Goal: Task Accomplishment & Management: Manage account settings

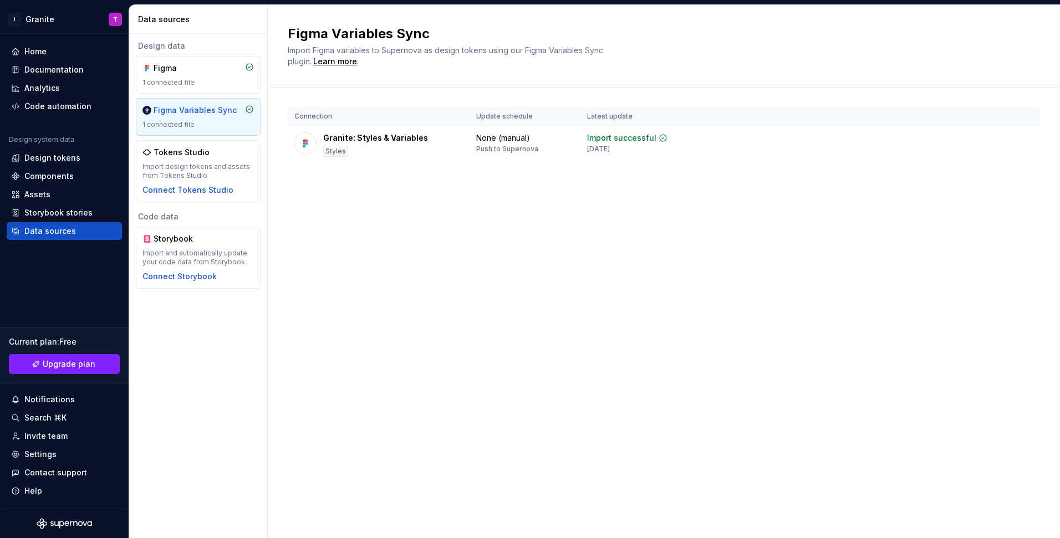
click at [412, 227] on div "Figma Variables Sync Import Figma variables to Supernova as design tokens using…" at bounding box center [664, 271] width 792 height 533
click at [321, 197] on div "Connection Update schedule Latest update Granite: Styles & Variables Styles Non…" at bounding box center [664, 147] width 752 height 118
click at [328, 222] on div "Figma Variables Sync Import Figma variables to Supernova as design tokens using…" at bounding box center [664, 271] width 792 height 533
click at [48, 61] on div "Documentation" at bounding box center [64, 70] width 115 height 18
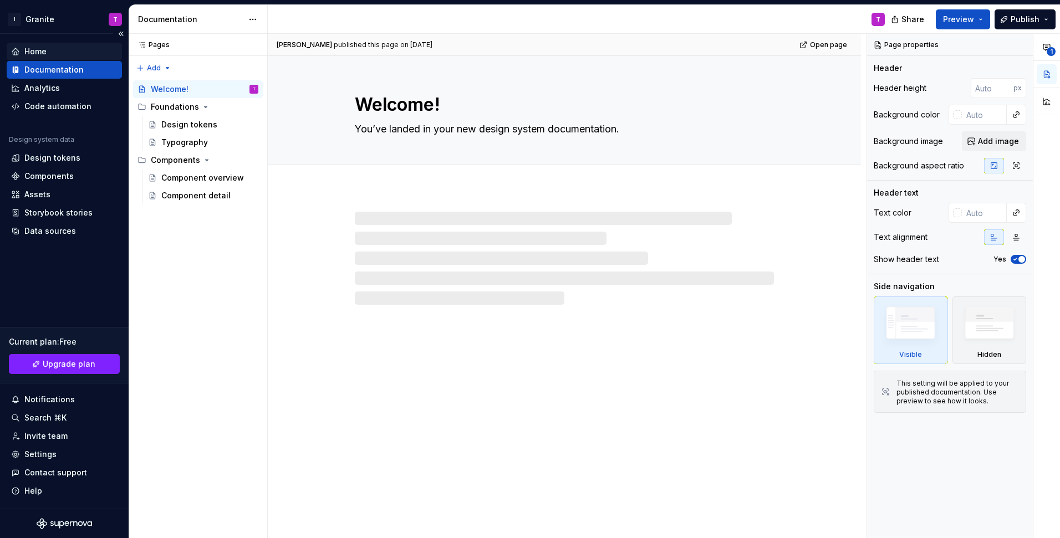
type textarea "*"
click at [48, 54] on div "Home" at bounding box center [64, 51] width 106 height 11
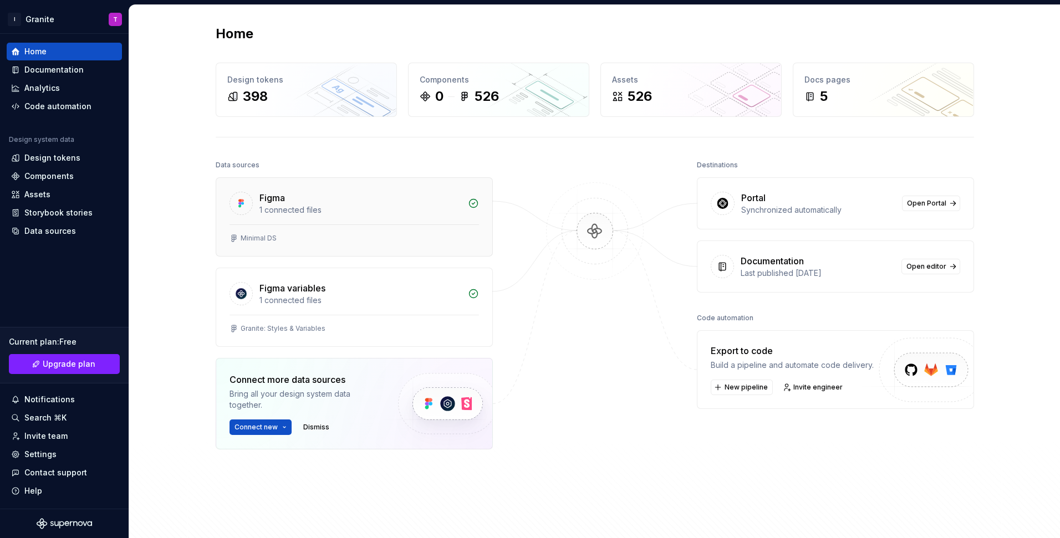
click at [454, 217] on div "Figma 1 connected files" at bounding box center [354, 201] width 276 height 47
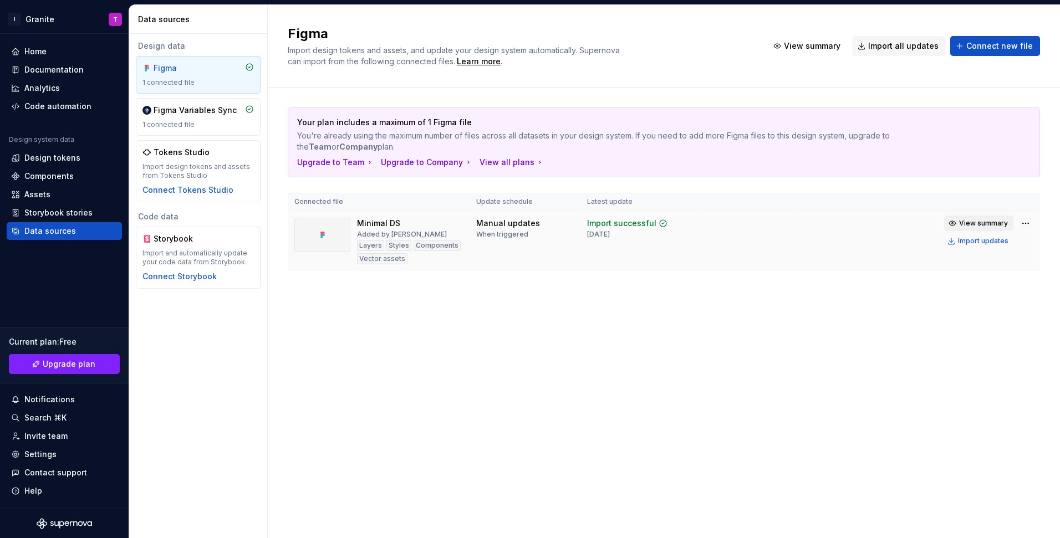
click at [962, 227] on span "View summary" at bounding box center [983, 223] width 49 height 9
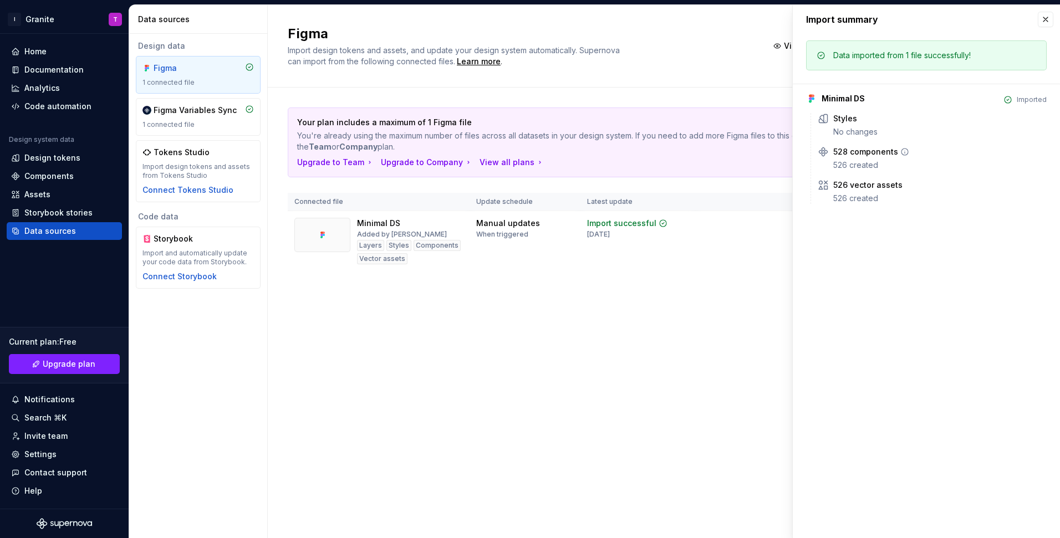
click at [860, 162] on div "526 created" at bounding box center [939, 165] width 213 height 11
click at [1046, 21] on button "button" at bounding box center [1046, 20] width 16 height 16
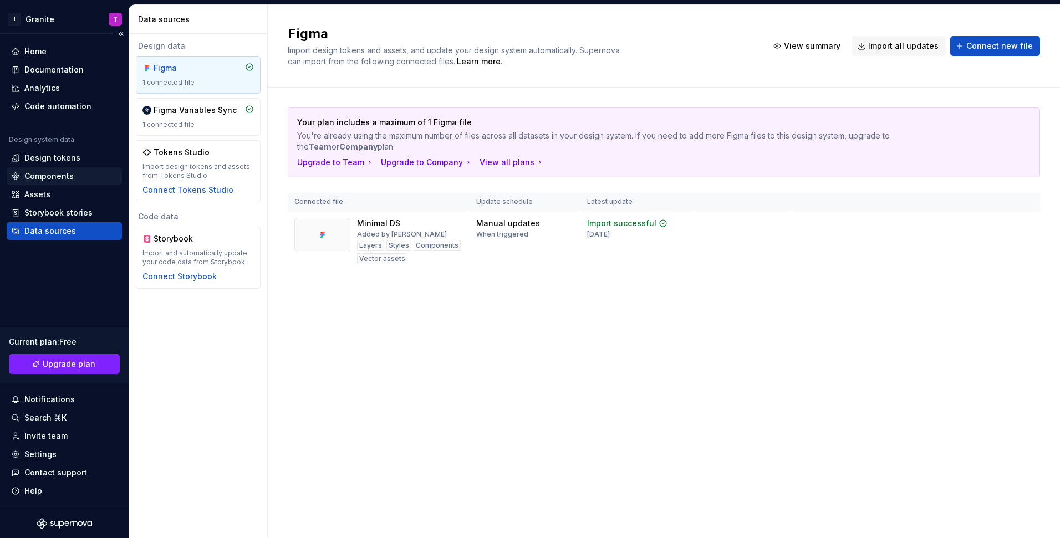
click at [55, 179] on div "Components" at bounding box center [48, 176] width 49 height 11
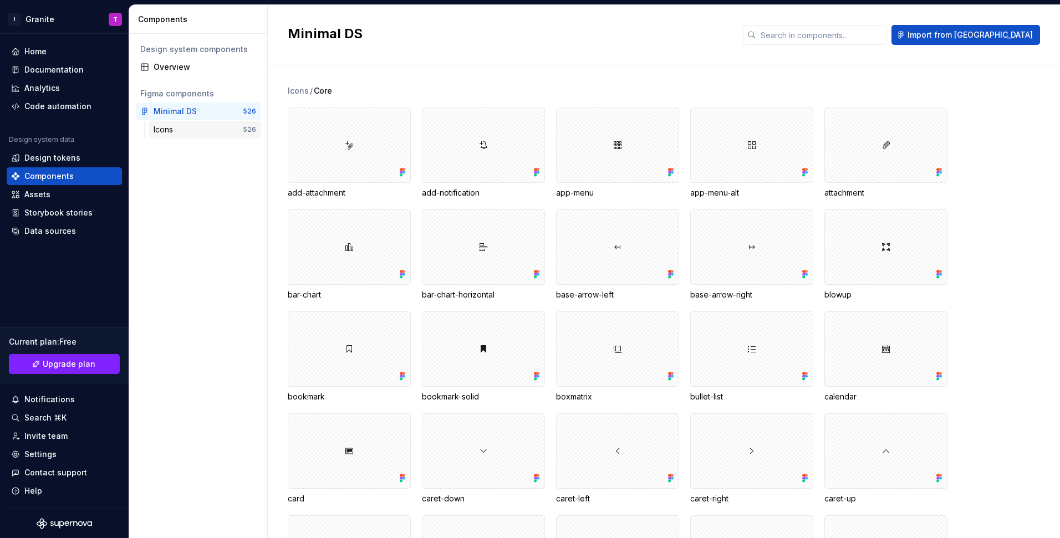
click at [227, 124] on div "Icons" at bounding box center [198, 129] width 89 height 11
click at [230, 108] on div "Minimal DS" at bounding box center [195, 111] width 83 height 11
click at [53, 188] on div "Assets" at bounding box center [64, 195] width 115 height 18
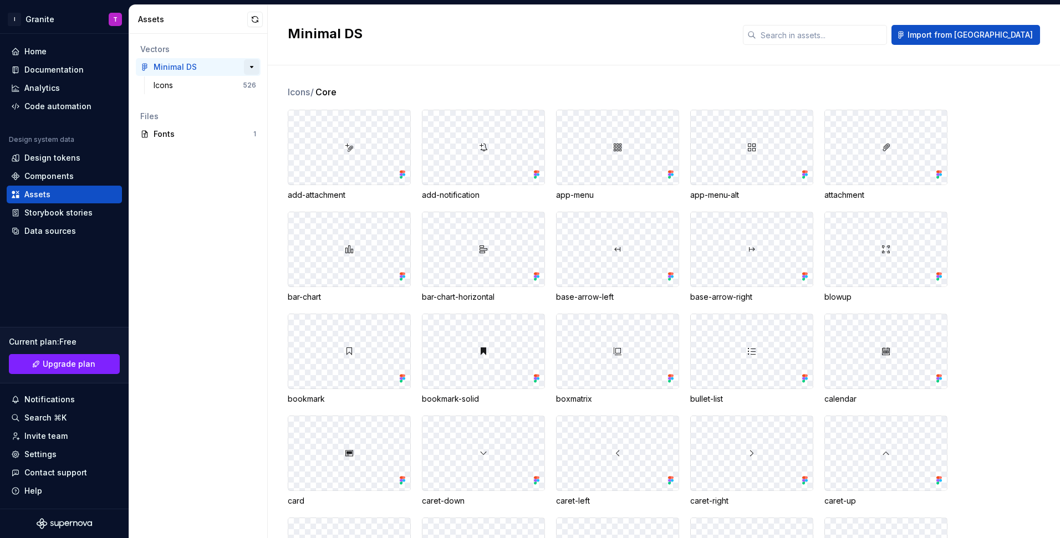
click at [249, 67] on button "button" at bounding box center [252, 67] width 16 height 16
click at [252, 67] on button "button" at bounding box center [252, 67] width 16 height 16
click at [48, 211] on div "Storybook stories" at bounding box center [58, 212] width 68 height 11
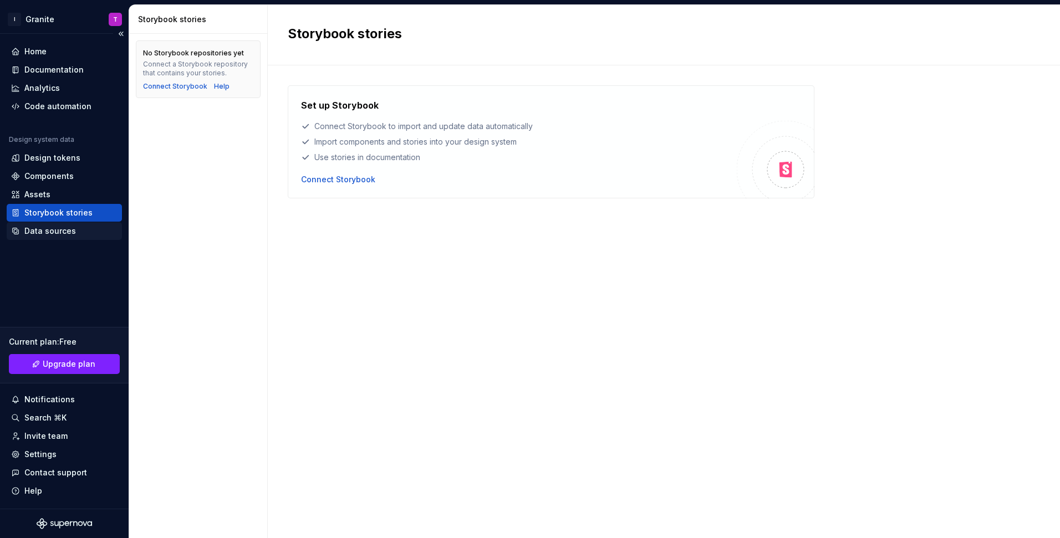
click at [46, 226] on div "Data sources" at bounding box center [50, 231] width 52 height 11
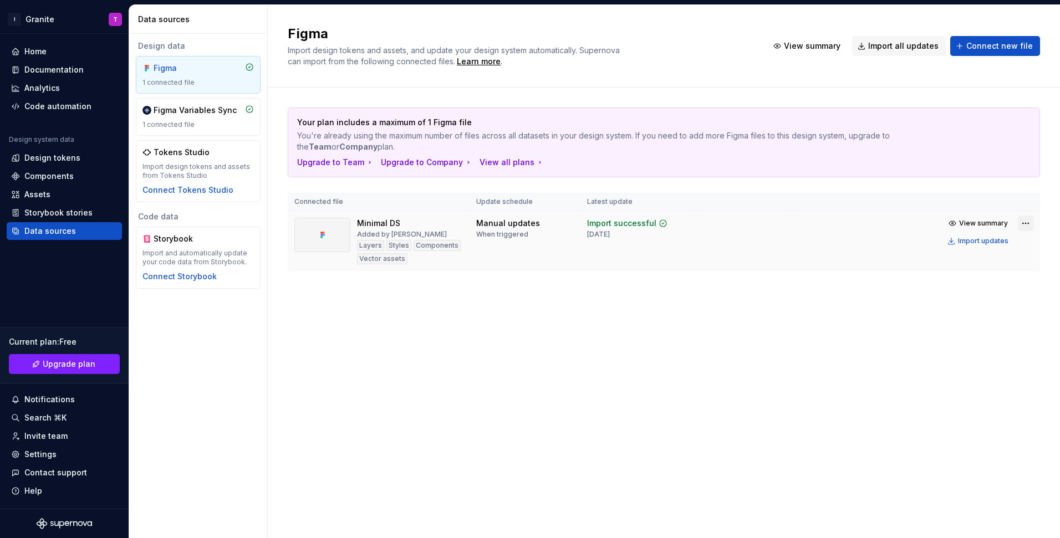
click at [1023, 225] on html "I Granite T Home Documentation Analytics Code automation Design system data Des…" at bounding box center [530, 269] width 1060 height 538
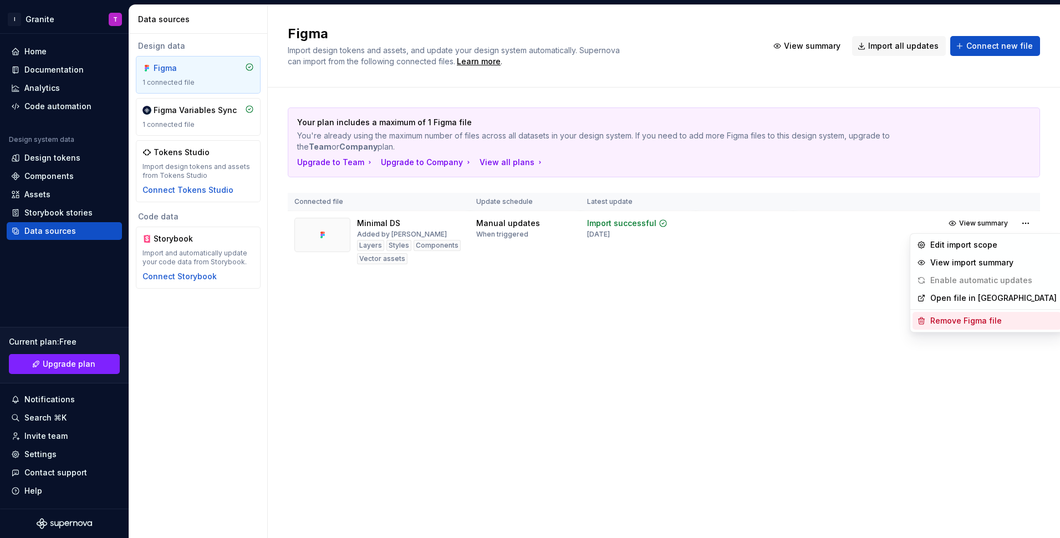
click at [956, 320] on div "Remove Figma file" at bounding box center [993, 320] width 126 height 11
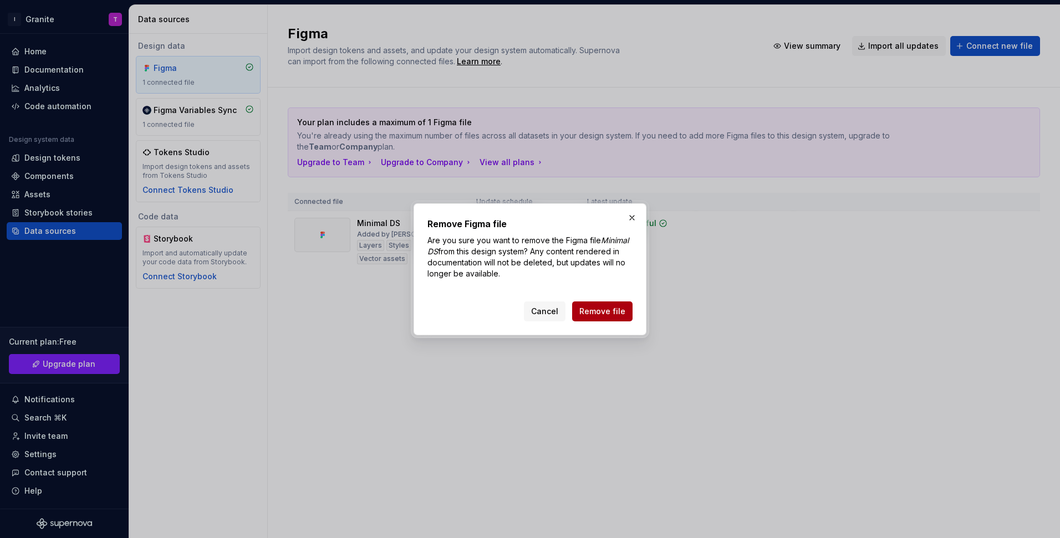
click at [591, 313] on span "Remove file" at bounding box center [602, 311] width 46 height 11
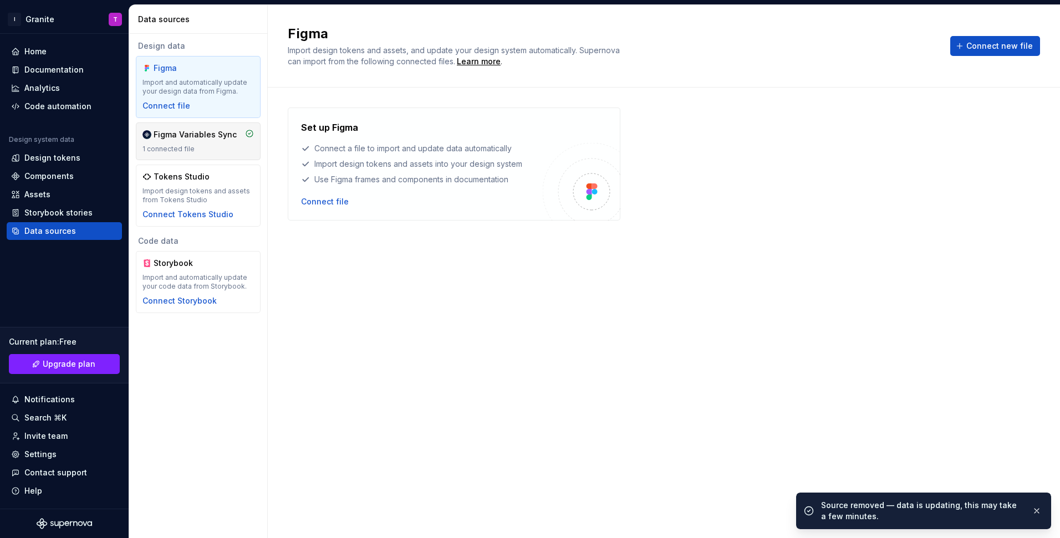
click at [202, 150] on div "1 connected file" at bounding box center [197, 149] width 111 height 9
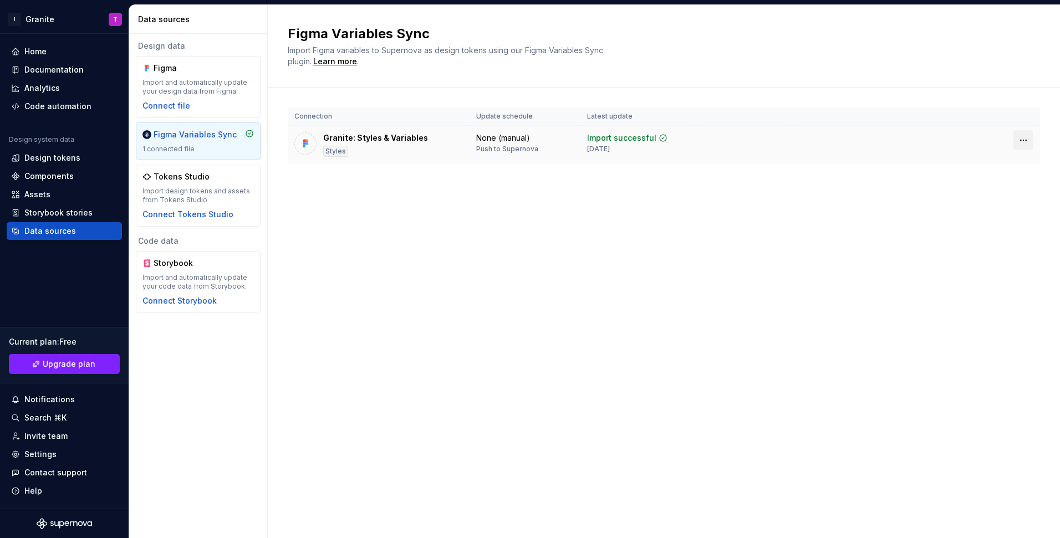
click at [1028, 140] on html "I Granite T Home Documentation Analytics Code automation Design system data Des…" at bounding box center [530, 269] width 1060 height 538
click at [1021, 166] on div "Disconnect plugin" at bounding box center [1017, 164] width 72 height 11
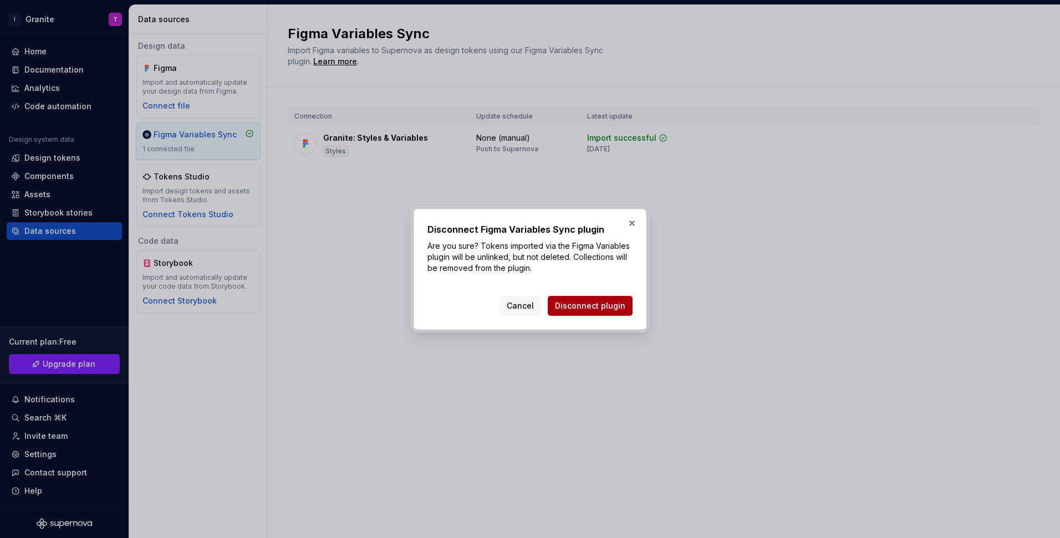
click at [604, 305] on span "Disconnect plugin" at bounding box center [590, 305] width 70 height 11
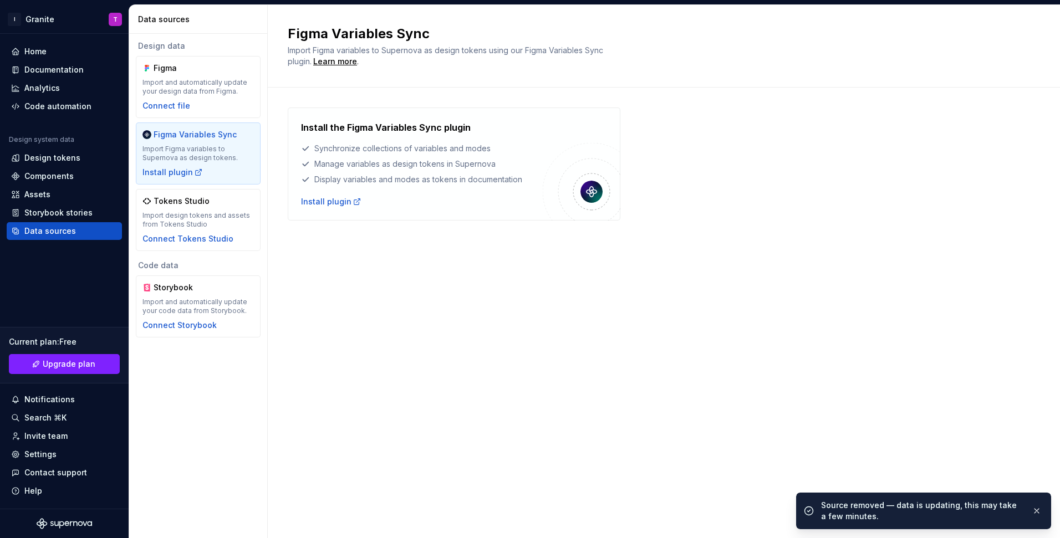
click at [340, 275] on div "Figma Variables Sync Import Figma variables to Supernova as design tokens using…" at bounding box center [664, 271] width 792 height 533
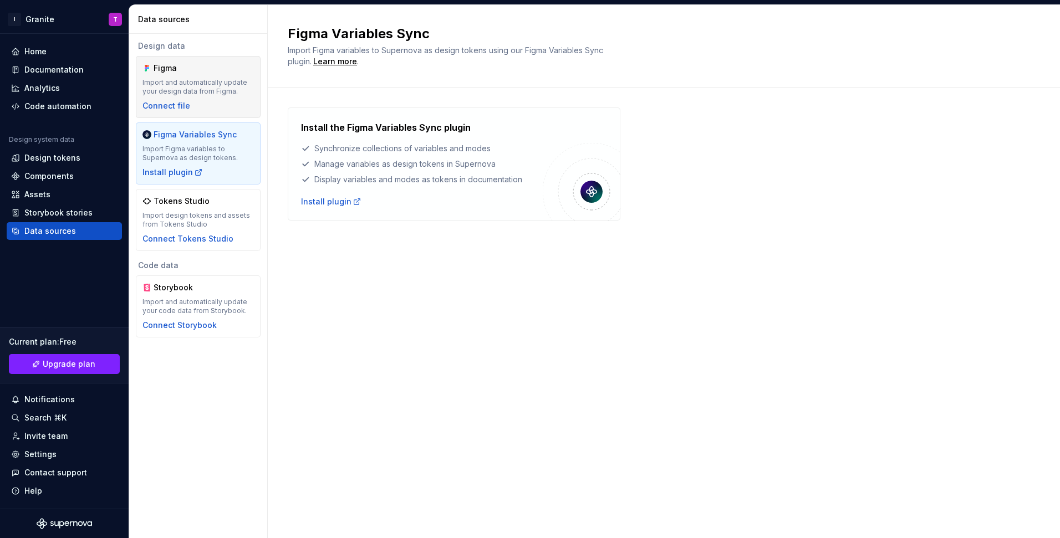
click at [221, 81] on div "Import and automatically update your design data from Figma." at bounding box center [197, 87] width 111 height 18
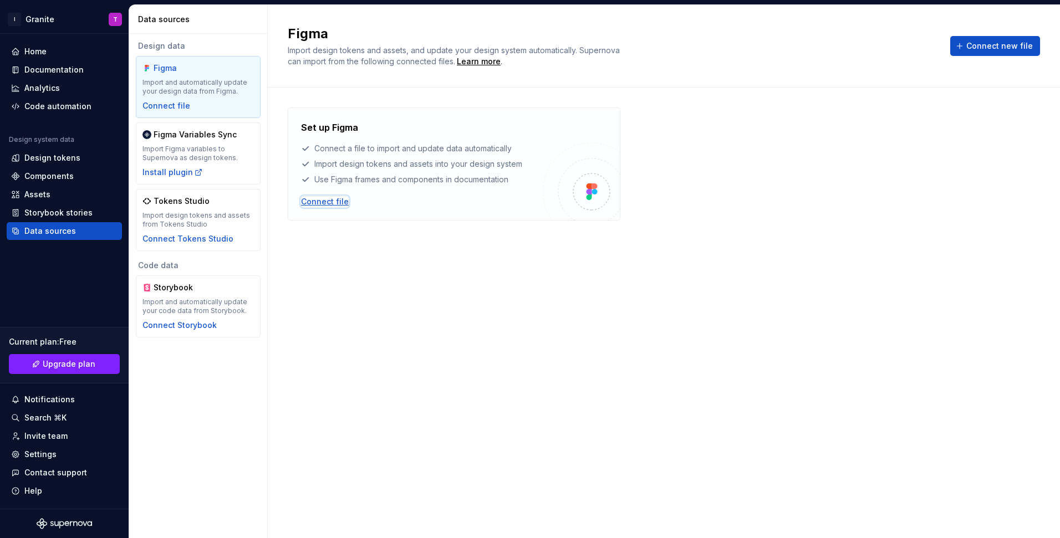
click at [330, 200] on div "Connect file" at bounding box center [325, 201] width 48 height 11
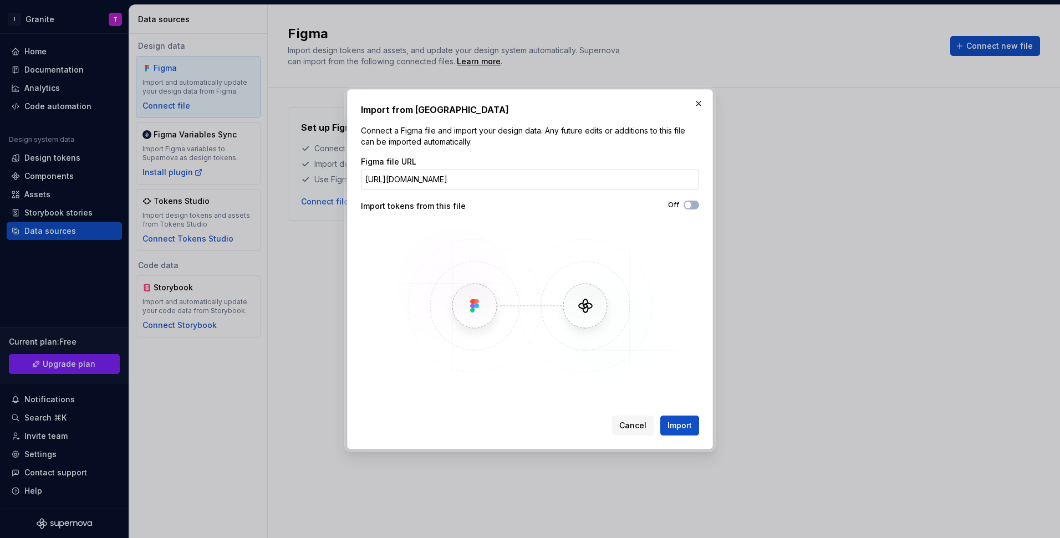
scroll to position [0, 228]
type input "[URL][DOMAIN_NAME]"
click at [431, 209] on div "Import tokens from this file" at bounding box center [445, 206] width 169 height 11
click at [697, 206] on button "Off" at bounding box center [692, 205] width 16 height 9
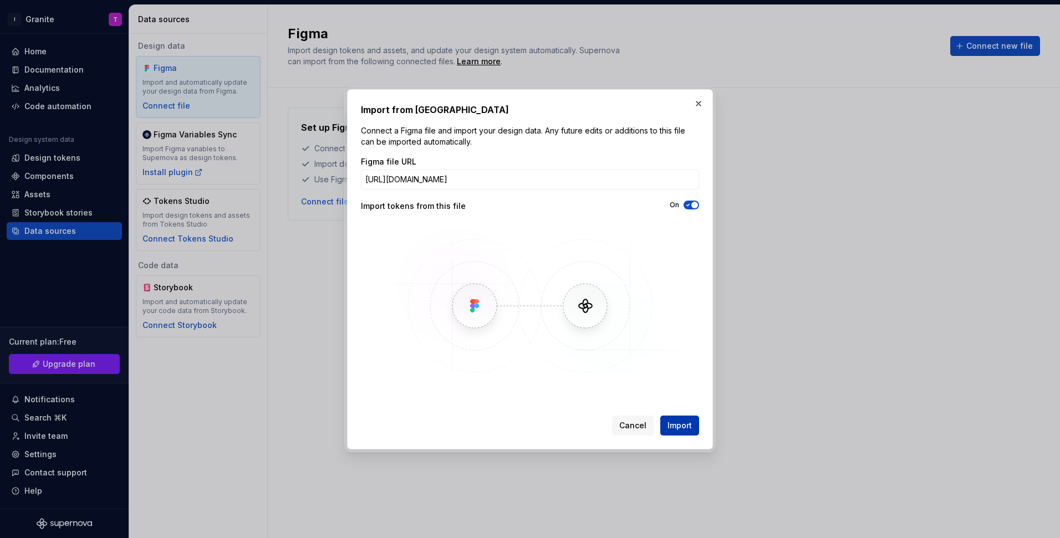
click at [690, 419] on button "Import" at bounding box center [679, 426] width 39 height 20
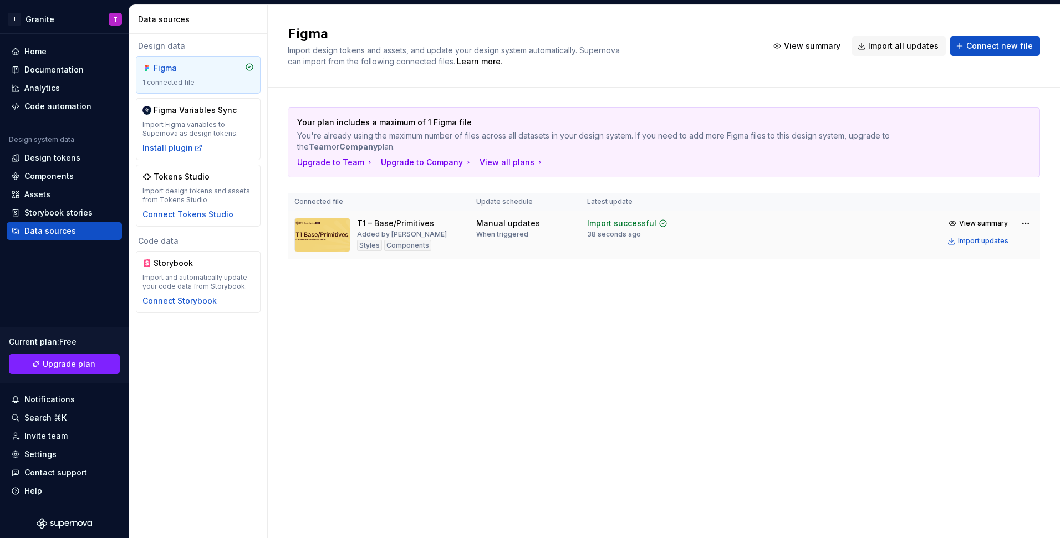
click at [402, 240] on div "Components" at bounding box center [407, 245] width 47 height 11
click at [994, 225] on span "View summary" at bounding box center [983, 223] width 49 height 9
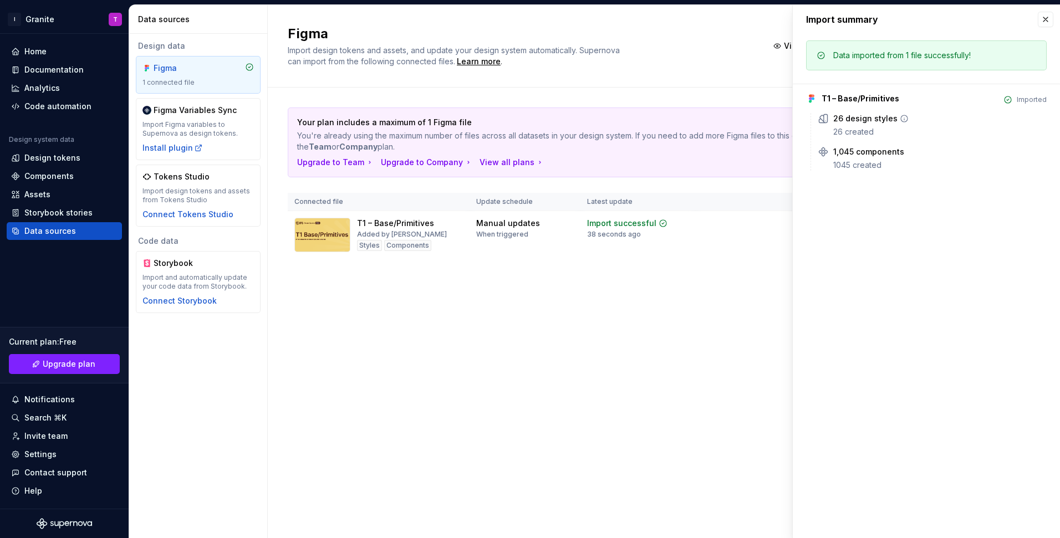
click at [853, 125] on div "26 design styles 26 created" at bounding box center [939, 125] width 213 height 24
click at [48, 18] on html "I Granite T Home Documentation Analytics Code automation Design system data Des…" at bounding box center [530, 269] width 1060 height 538
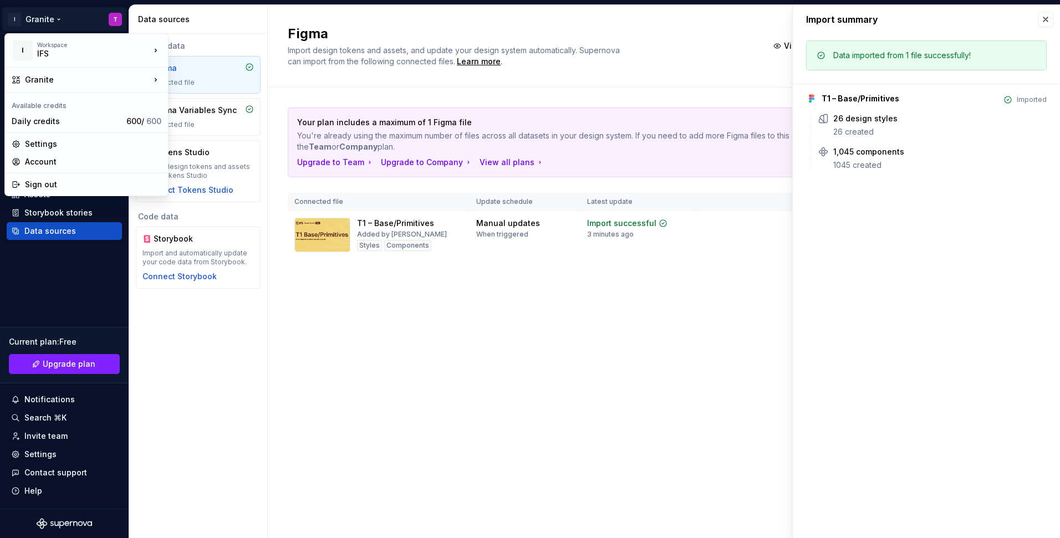
click at [292, 375] on html "I Granite T Home Documentation Analytics Code automation Design system data Des…" at bounding box center [530, 269] width 1060 height 538
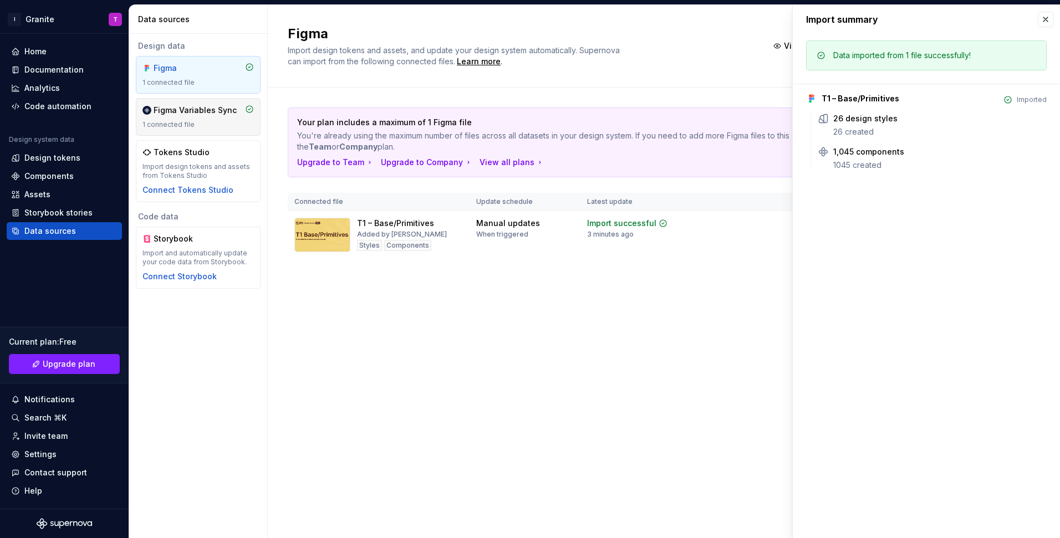
click at [225, 125] on div "1 connected file" at bounding box center [197, 124] width 111 height 9
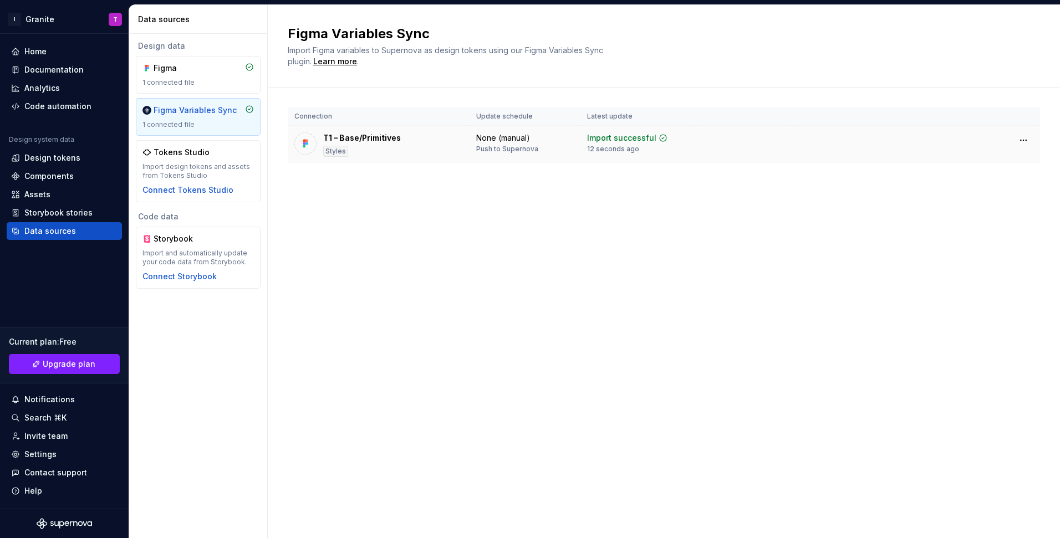
click at [390, 139] on div "T1 – Base/Primitives" at bounding box center [362, 138] width 78 height 11
click at [55, 160] on div "Design tokens" at bounding box center [52, 157] width 56 height 11
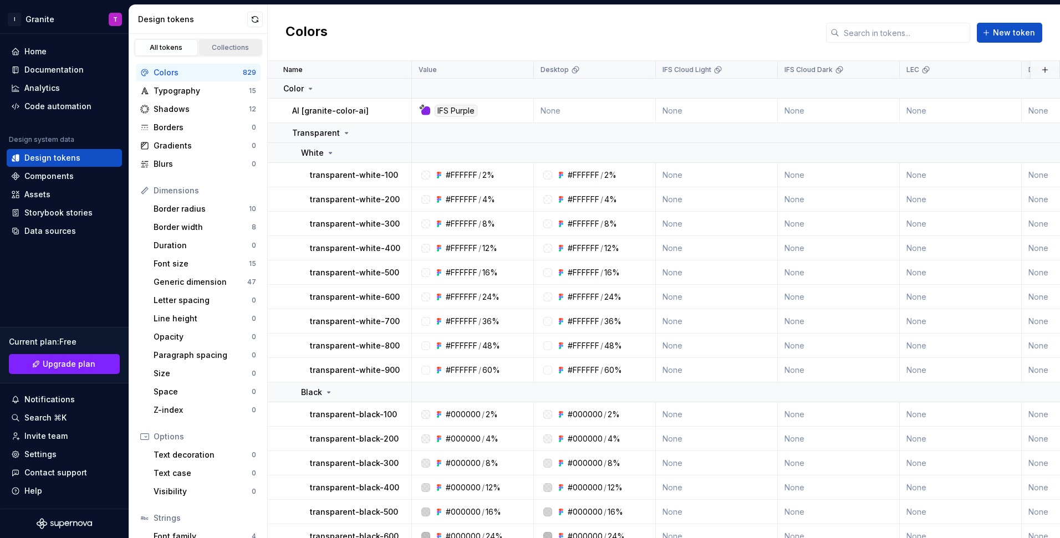
click at [220, 46] on div "Collections" at bounding box center [230, 47] width 55 height 9
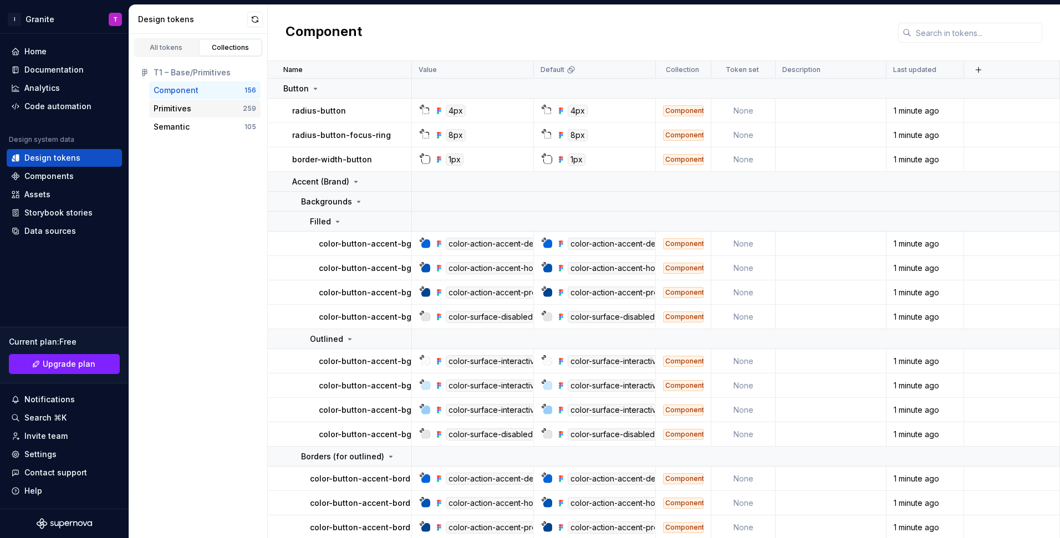
click at [188, 106] on div "Primitives" at bounding box center [173, 108] width 38 height 11
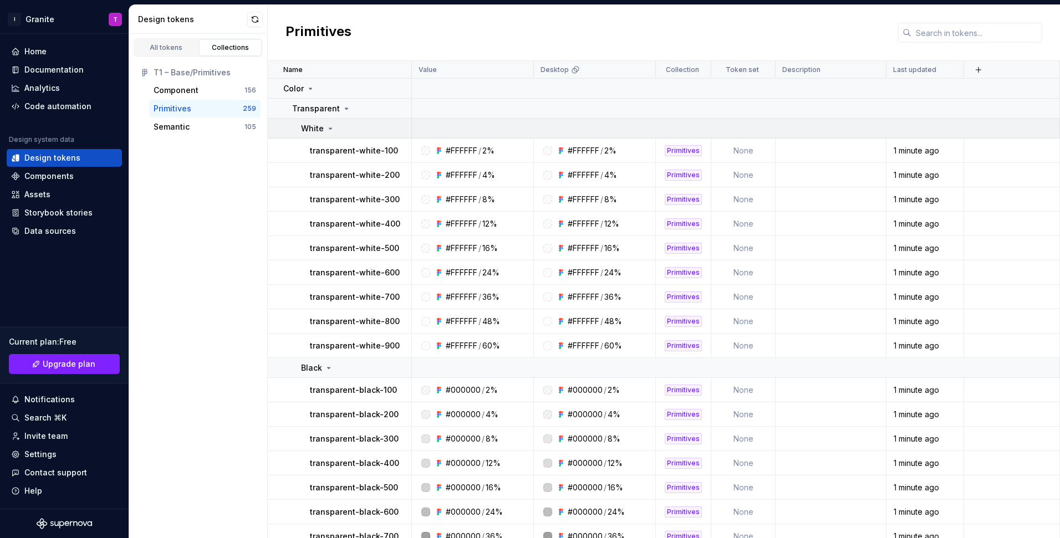
click at [327, 131] on icon at bounding box center [330, 128] width 9 height 9
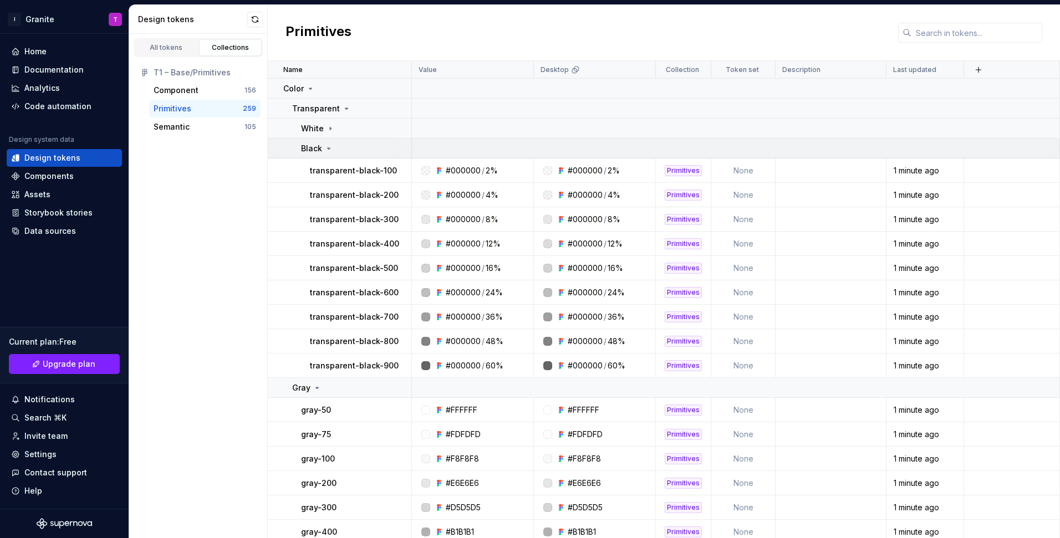
click at [327, 146] on icon at bounding box center [328, 148] width 9 height 9
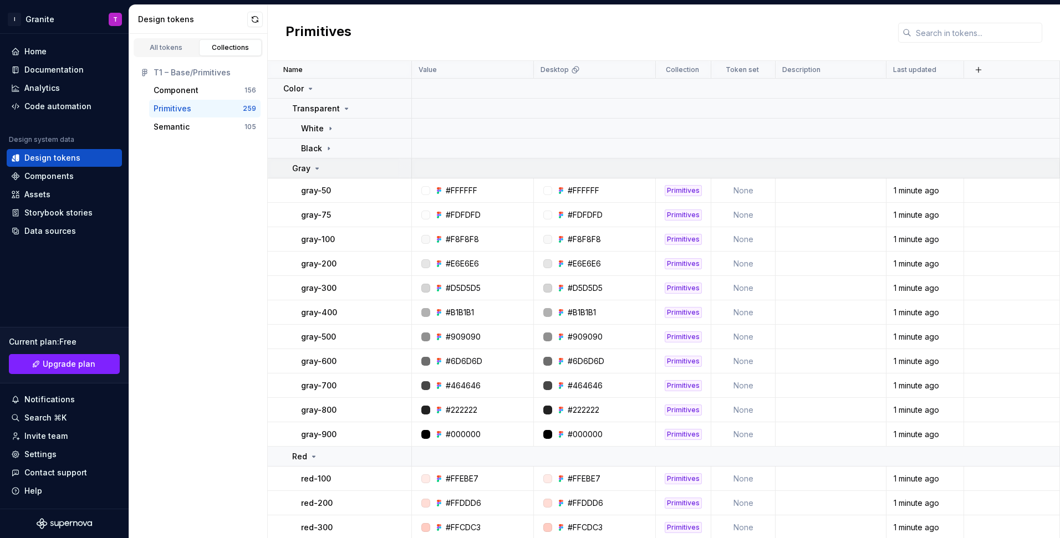
click at [323, 163] on div "Gray" at bounding box center [351, 168] width 119 height 11
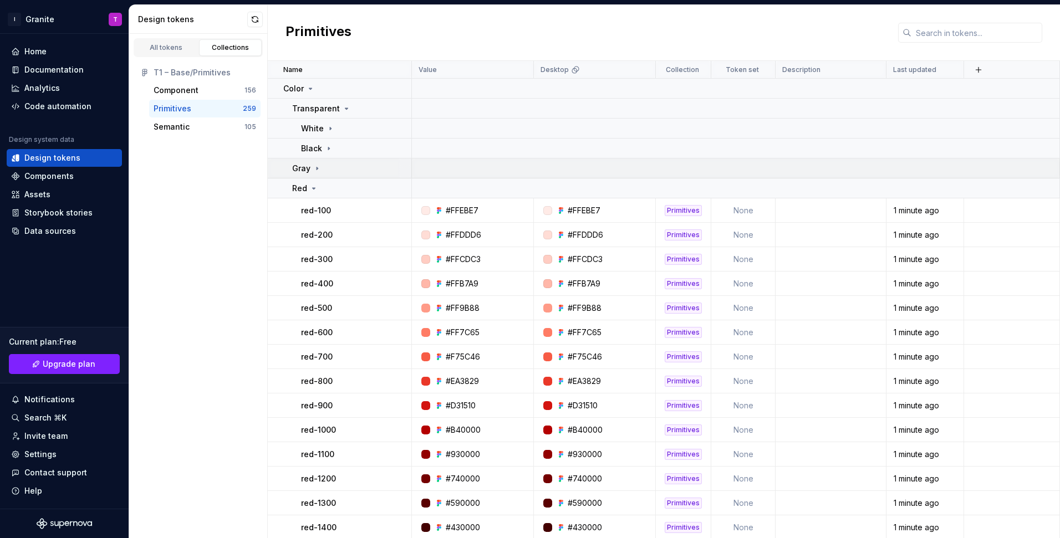
click at [320, 161] on td "Gray" at bounding box center [340, 169] width 144 height 20
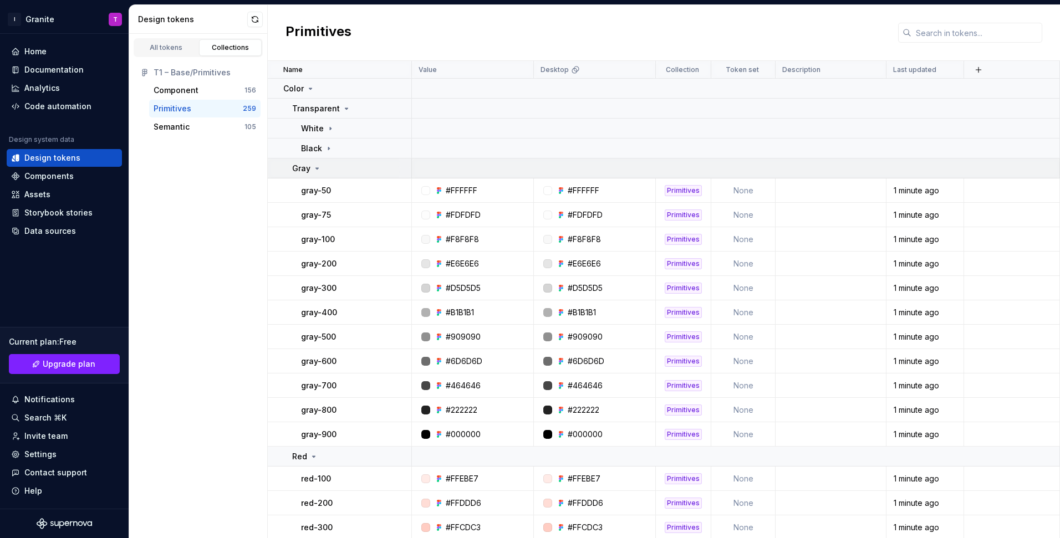
click at [320, 161] on td "Gray" at bounding box center [340, 169] width 144 height 20
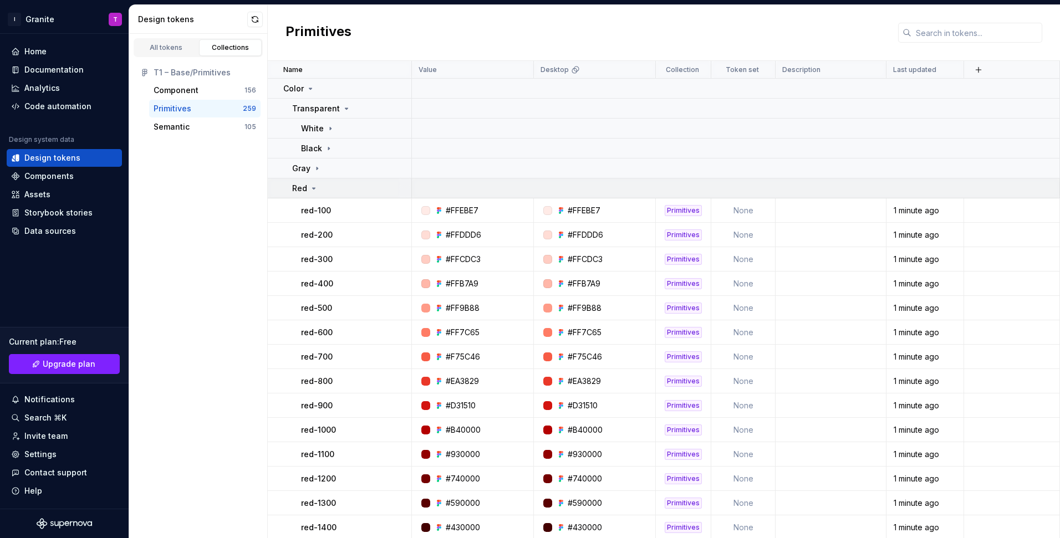
click at [319, 185] on div "Red" at bounding box center [351, 188] width 119 height 11
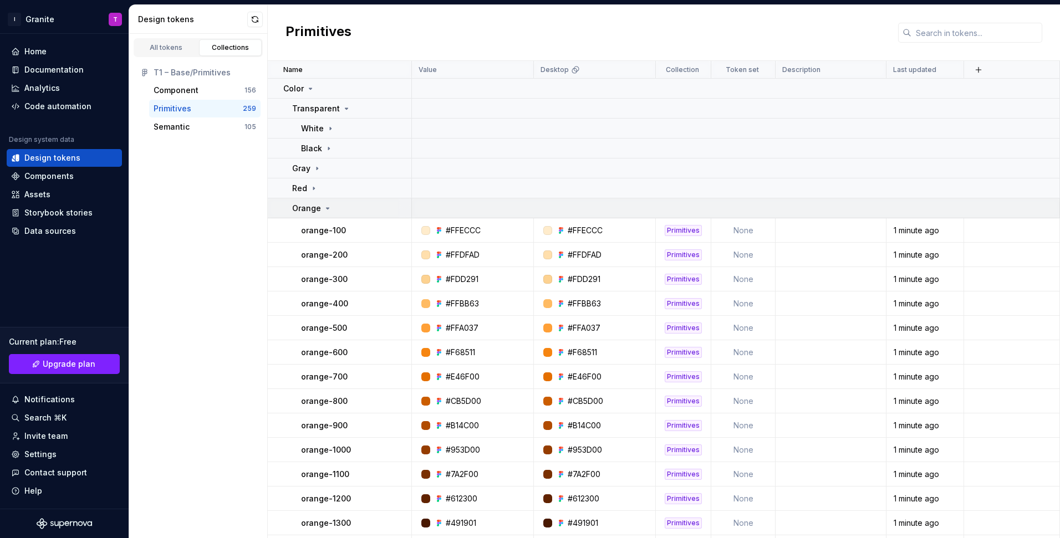
click at [311, 207] on p "Orange" at bounding box center [306, 208] width 29 height 11
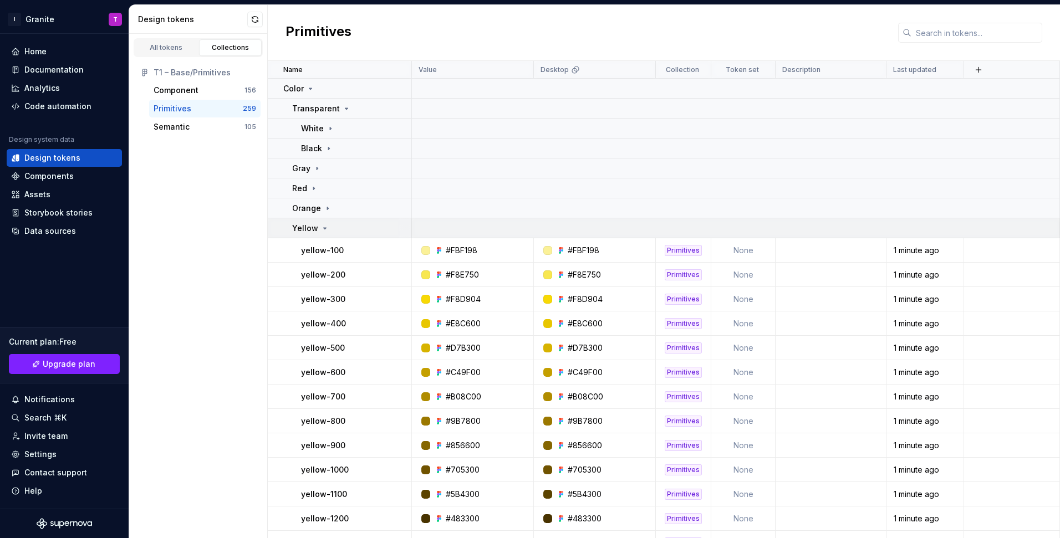
click at [318, 231] on div "Yellow" at bounding box center [310, 228] width 37 height 11
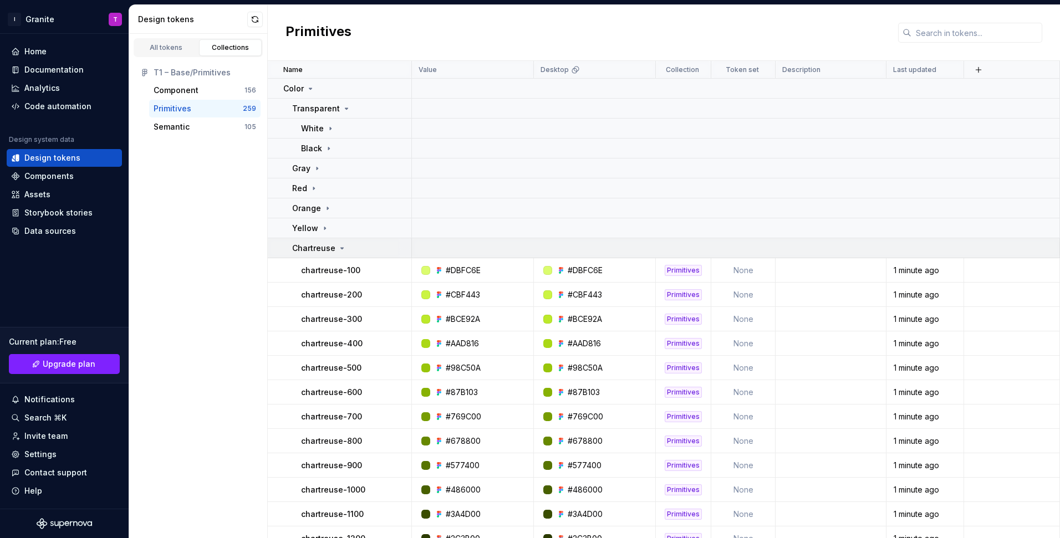
click at [320, 253] on td "Chartreuse" at bounding box center [340, 248] width 144 height 20
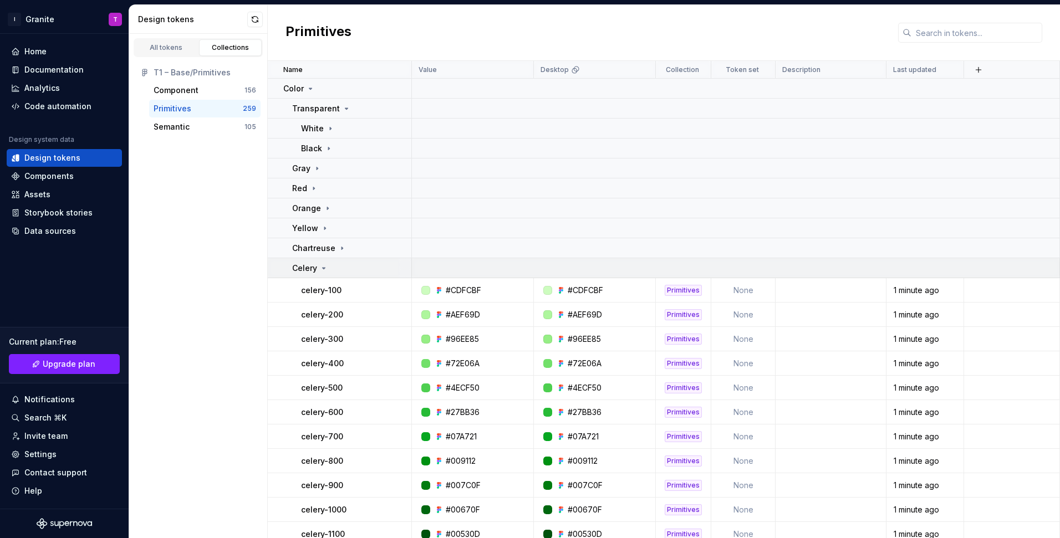
click at [321, 272] on icon at bounding box center [323, 268] width 9 height 9
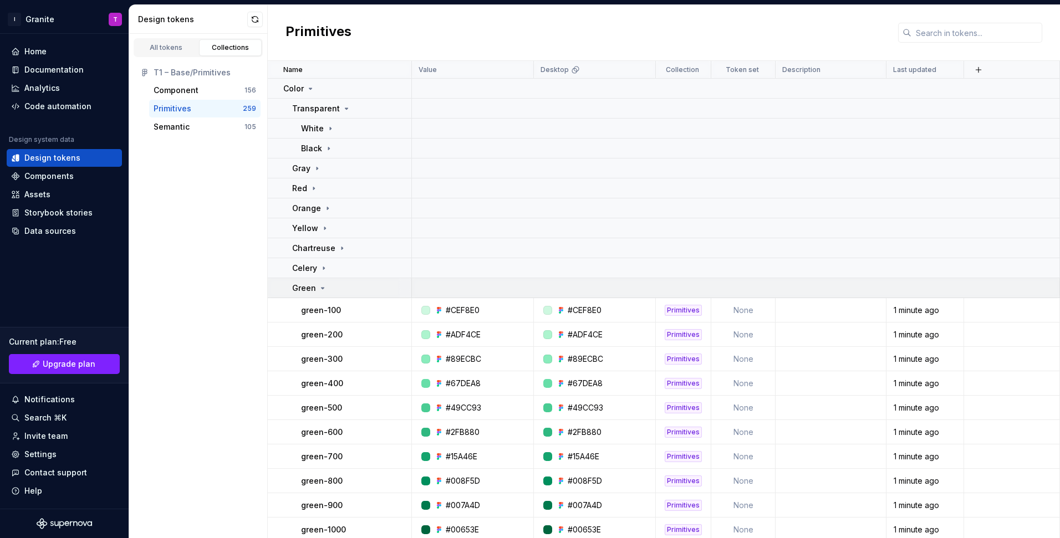
click at [323, 289] on icon at bounding box center [322, 288] width 9 height 9
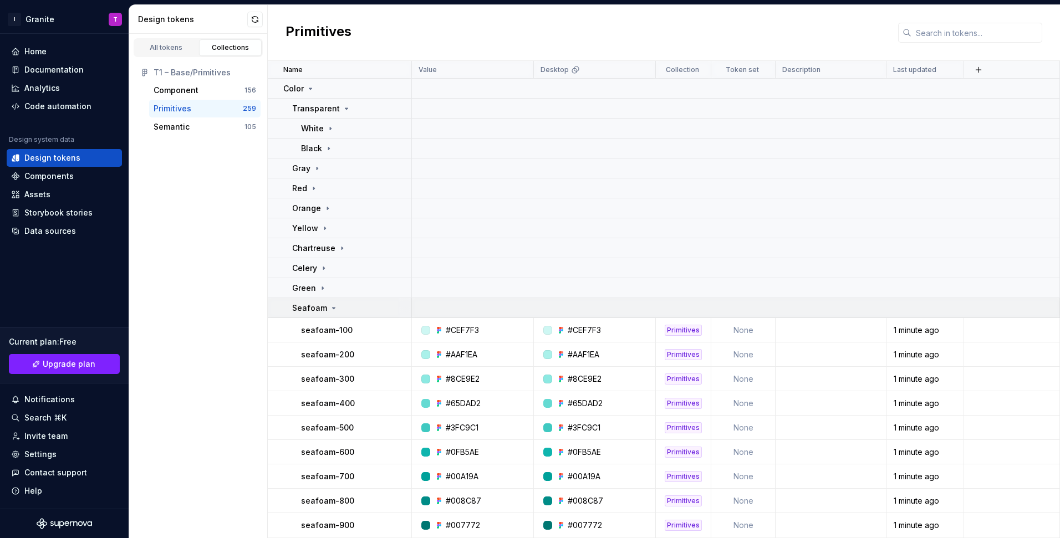
click at [322, 303] on p "Seafoam" at bounding box center [309, 308] width 35 height 11
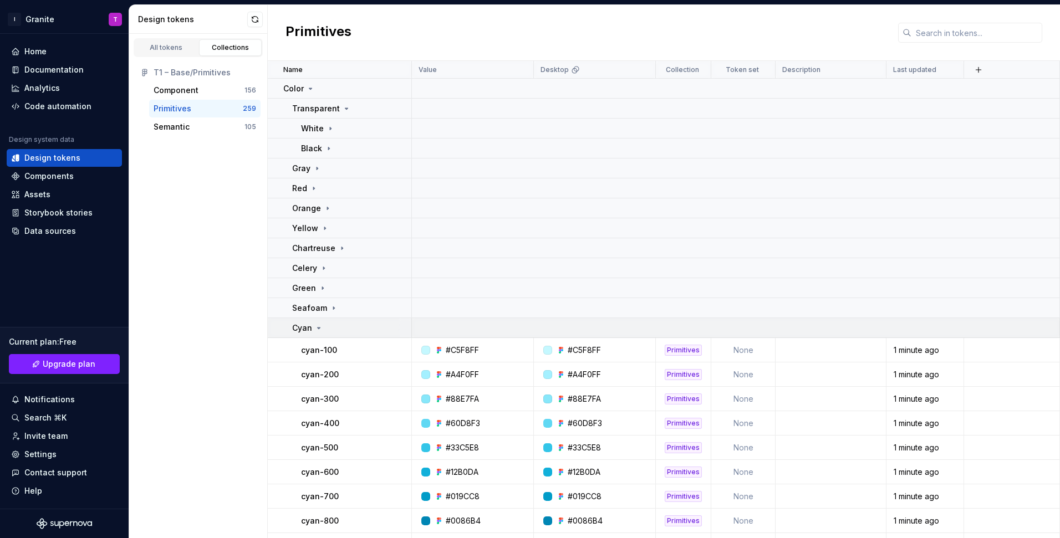
click at [324, 332] on div "Cyan" at bounding box center [351, 328] width 119 height 11
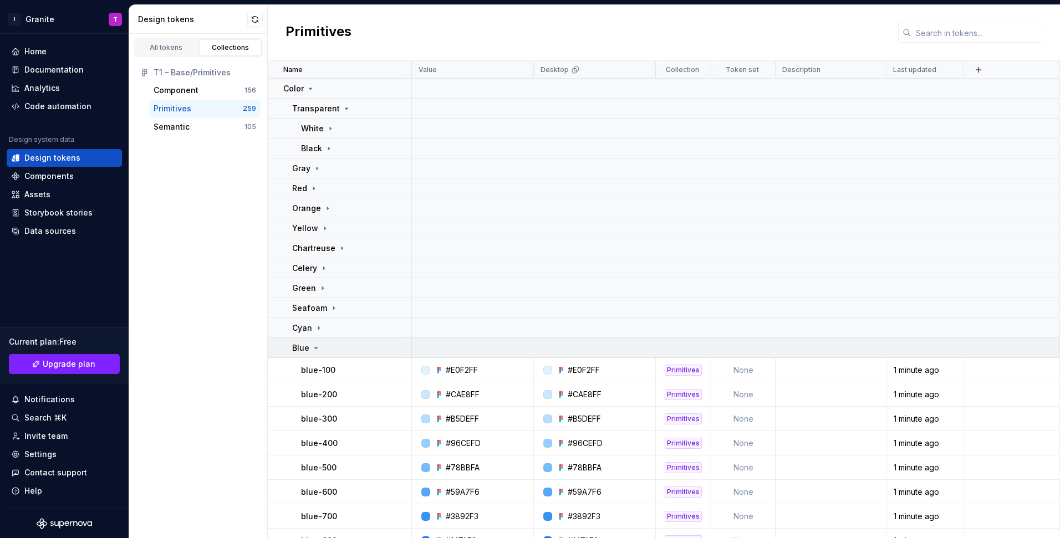
click at [328, 343] on div "Blue" at bounding box center [351, 348] width 119 height 11
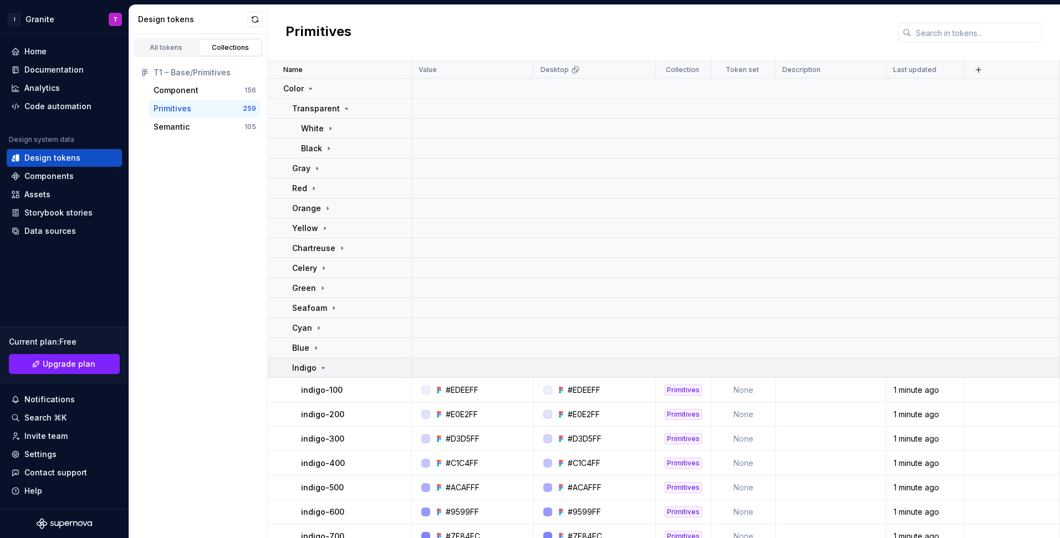
click at [322, 363] on div "Indigo" at bounding box center [309, 368] width 35 height 11
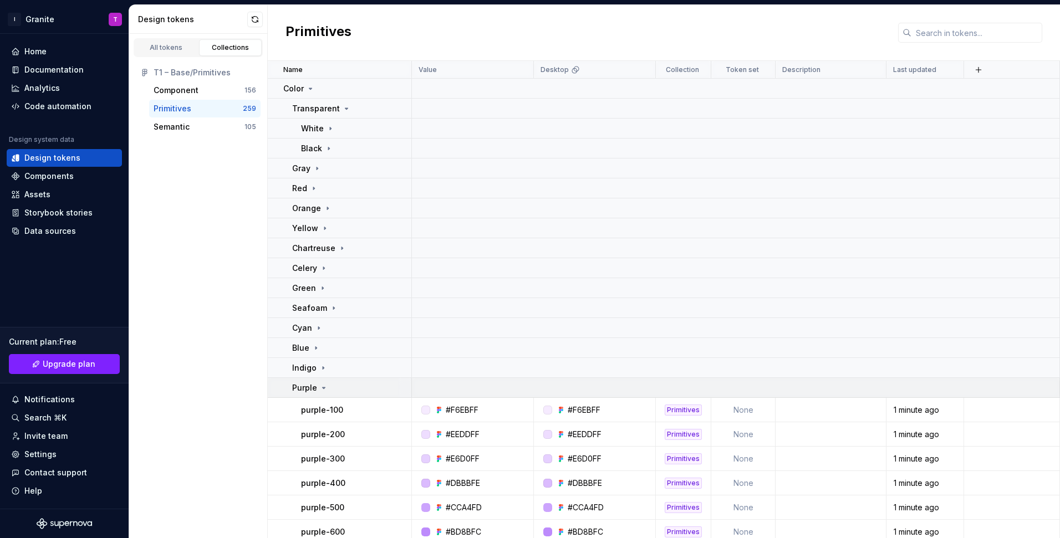
click at [319, 384] on icon at bounding box center [323, 388] width 9 height 9
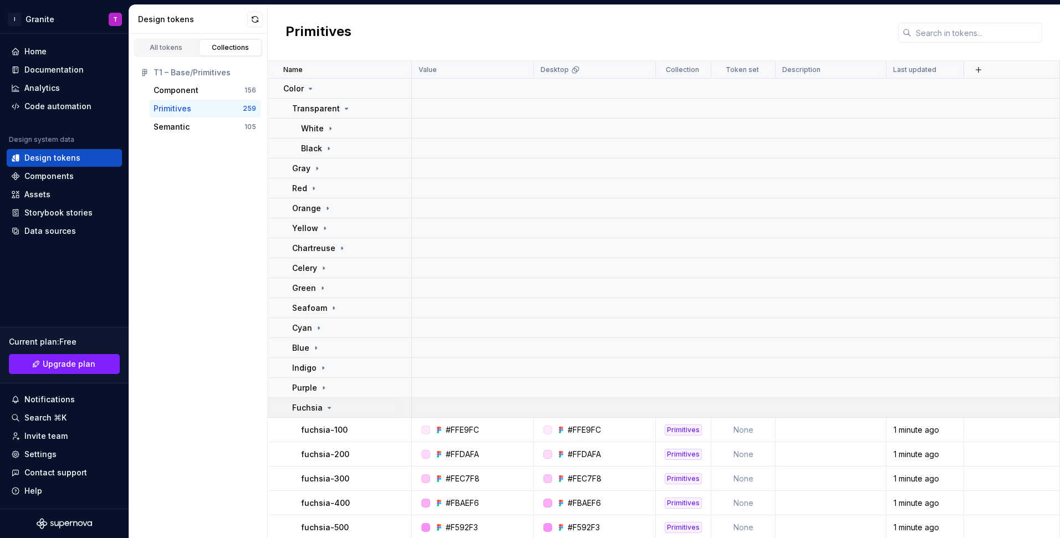
click at [320, 410] on p "Fuchsia" at bounding box center [307, 407] width 30 height 11
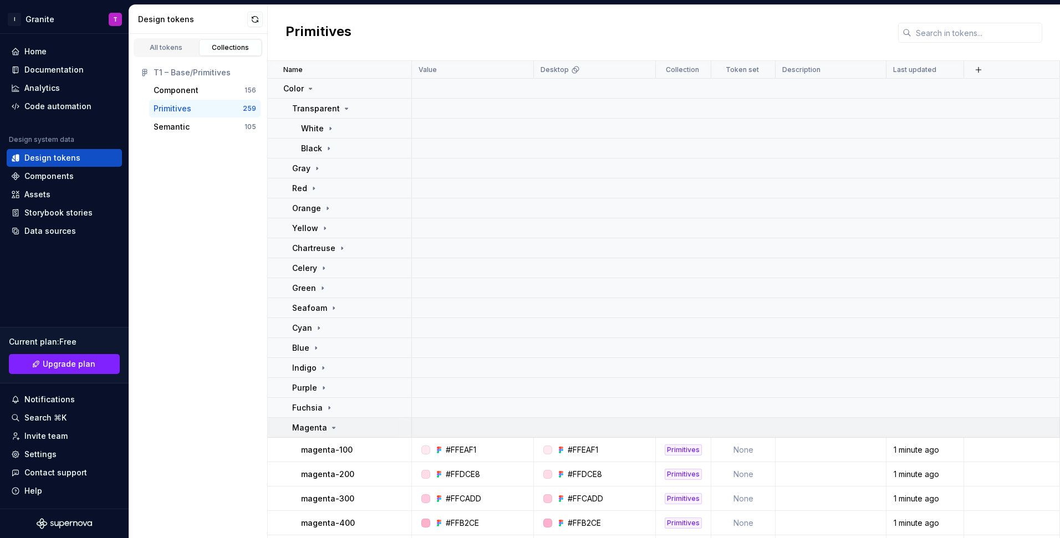
click at [325, 421] on td "Magenta" at bounding box center [340, 428] width 144 height 20
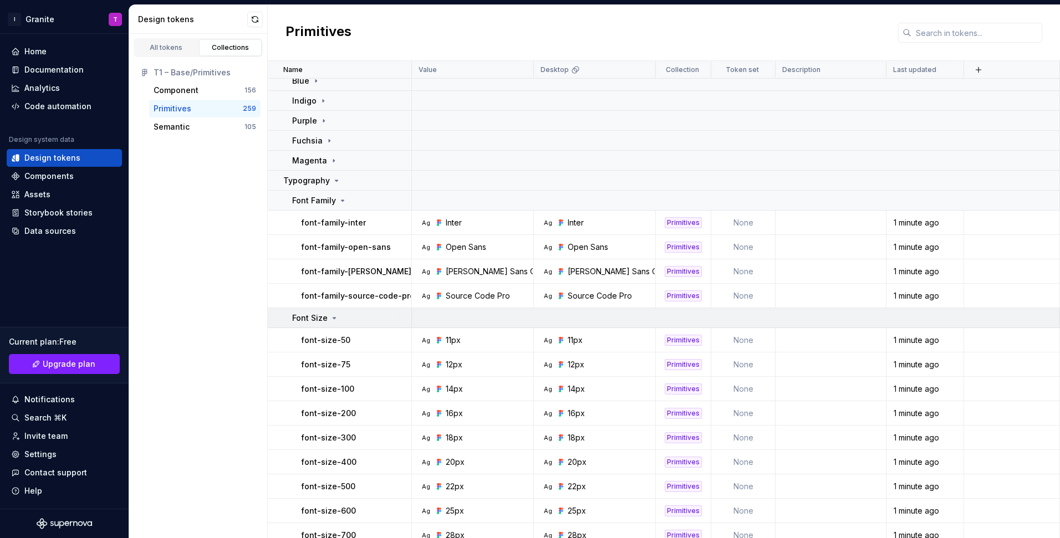
scroll to position [154, 0]
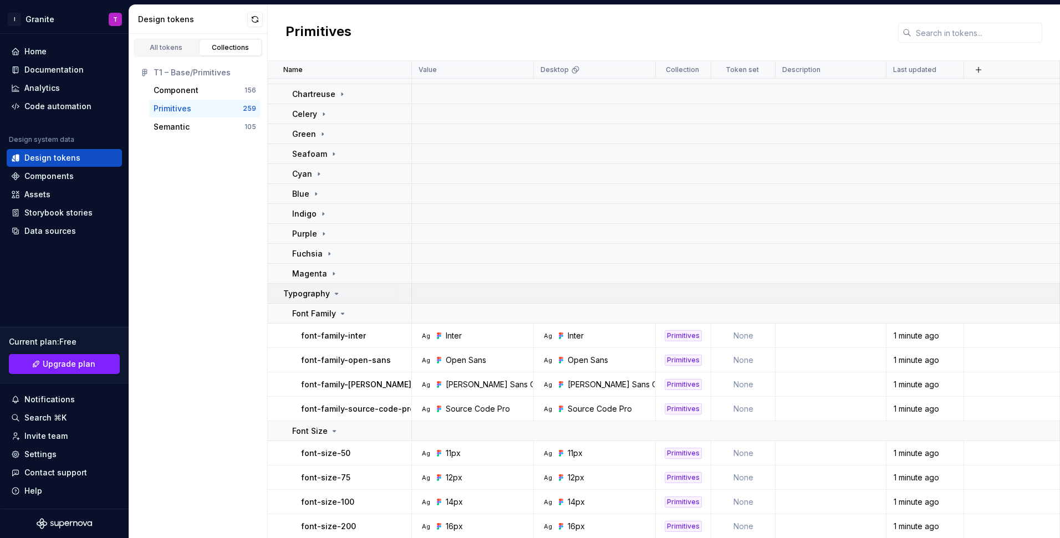
click at [322, 289] on p "Typography" at bounding box center [306, 293] width 47 height 11
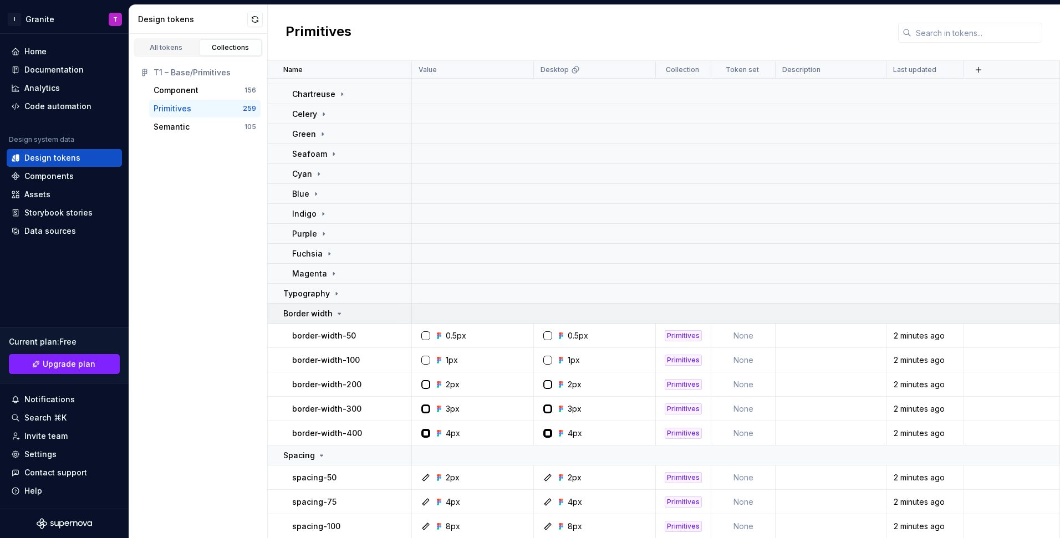
scroll to position [156, 0]
click at [332, 314] on div "Border width" at bounding box center [313, 311] width 60 height 11
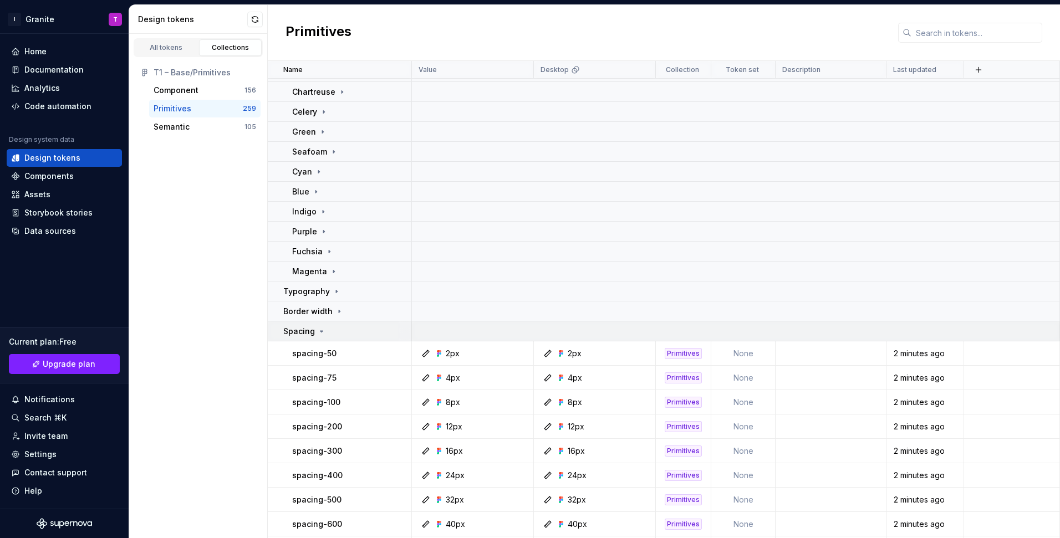
click at [334, 338] on td "Spacing" at bounding box center [340, 332] width 144 height 20
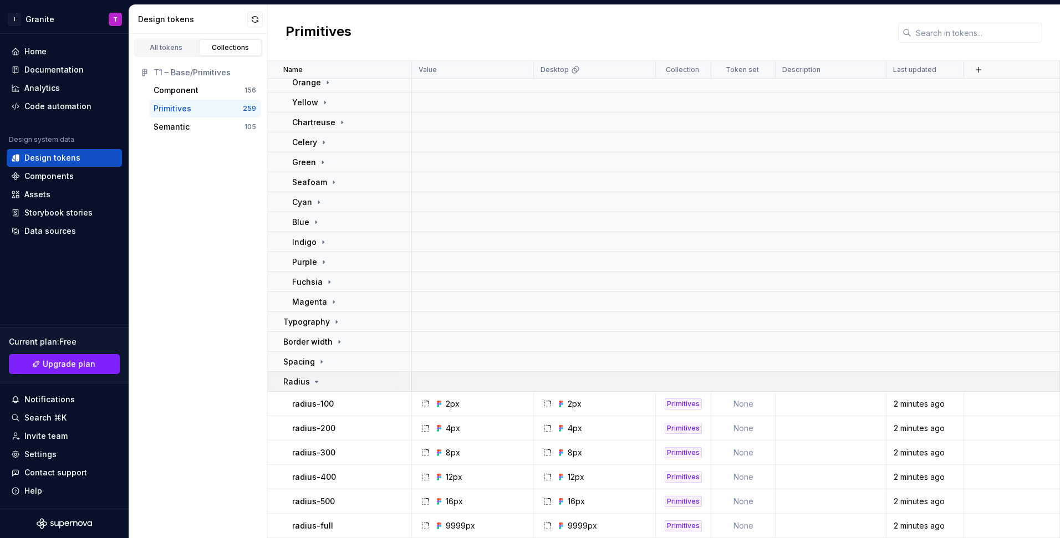
click at [322, 384] on div "Radius" at bounding box center [347, 381] width 128 height 11
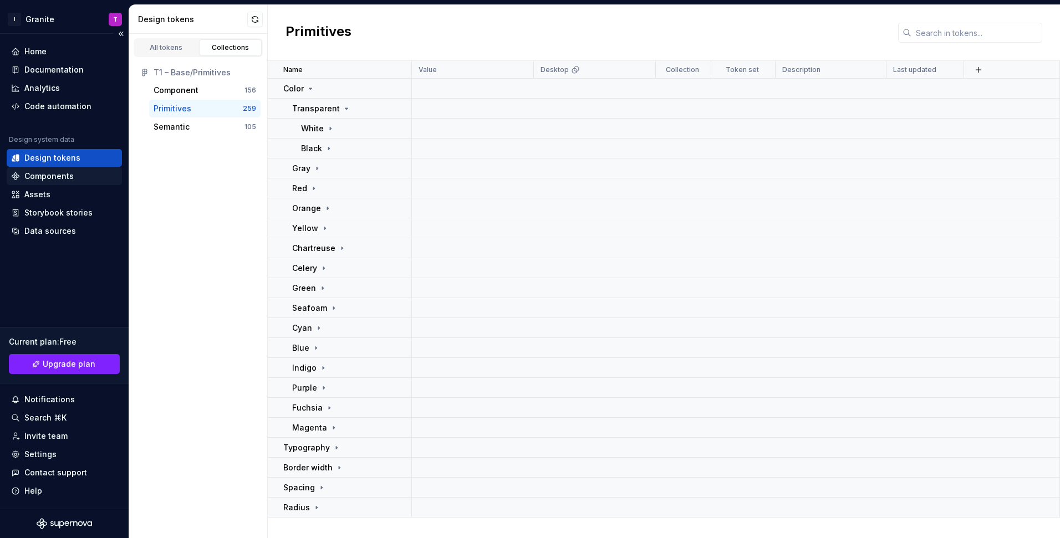
click at [79, 173] on div "Components" at bounding box center [64, 176] width 106 height 11
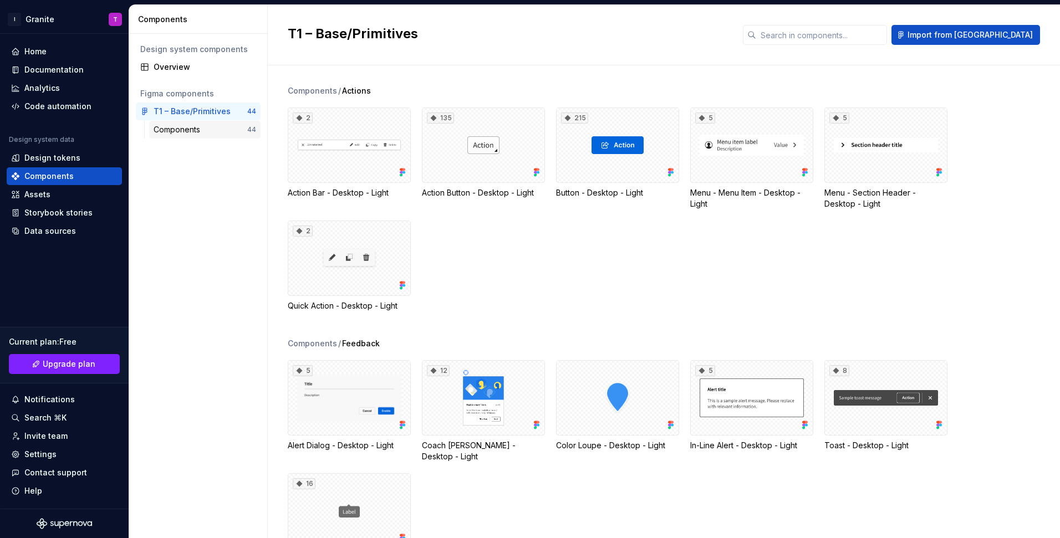
click at [249, 131] on div "44" at bounding box center [251, 129] width 9 height 9
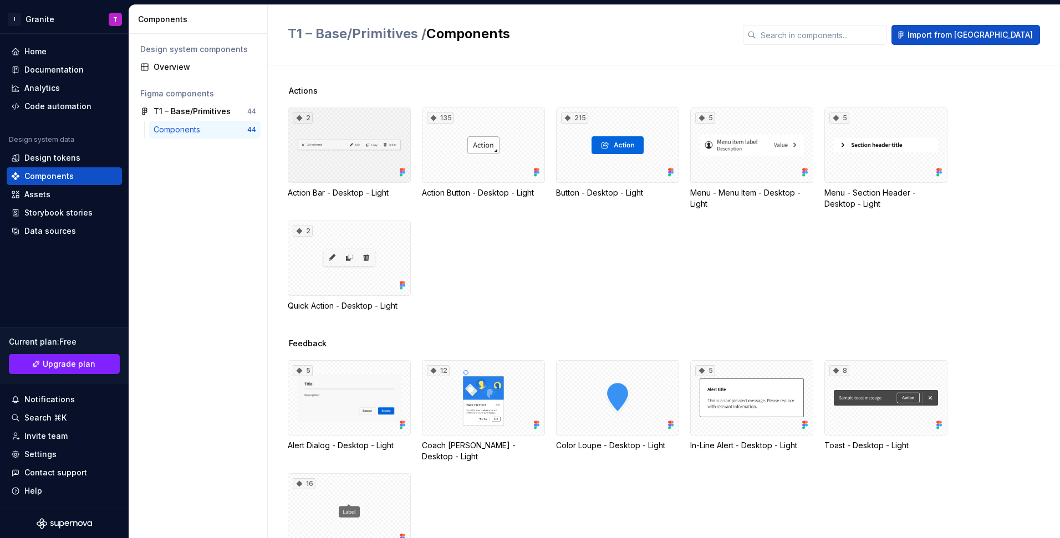
click at [338, 124] on div "2" at bounding box center [349, 145] width 123 height 75
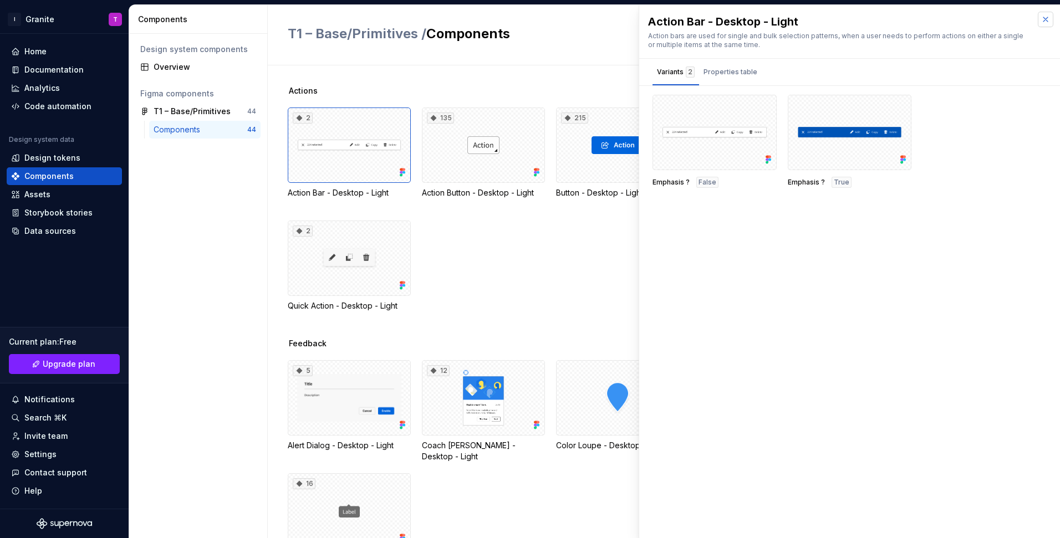
click at [1042, 20] on button "button" at bounding box center [1046, 20] width 16 height 16
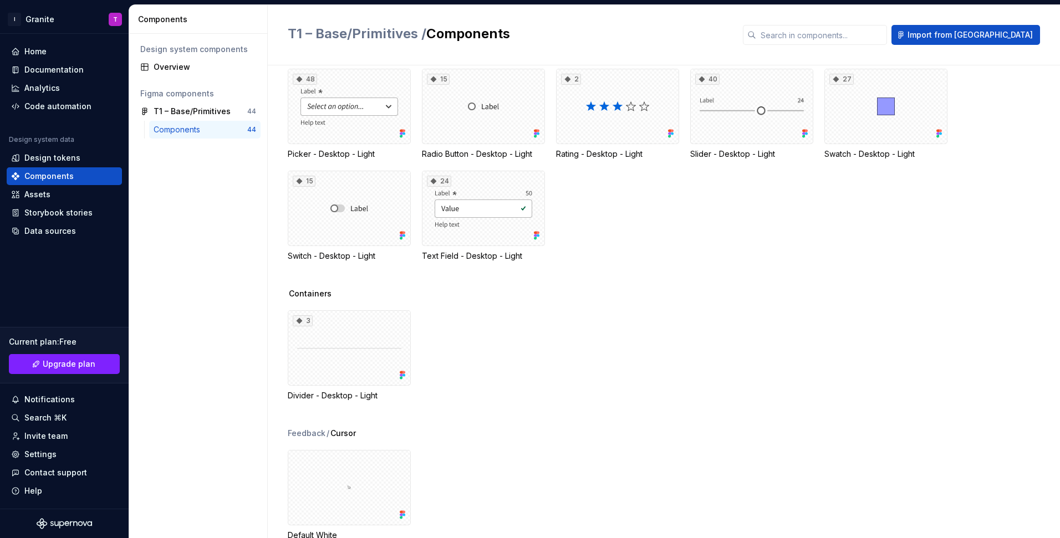
scroll to position [1188, 0]
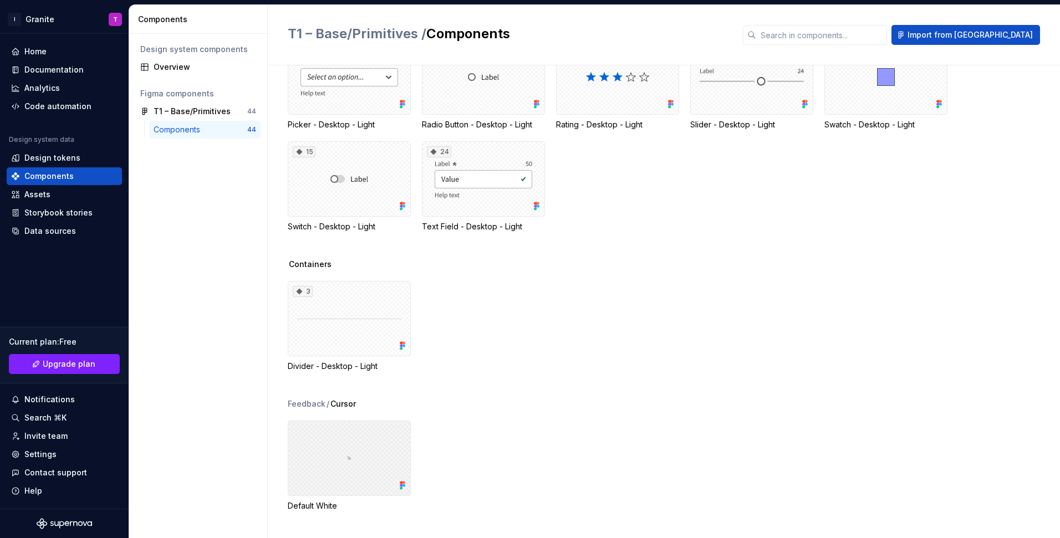
click at [340, 449] on div at bounding box center [349, 458] width 123 height 75
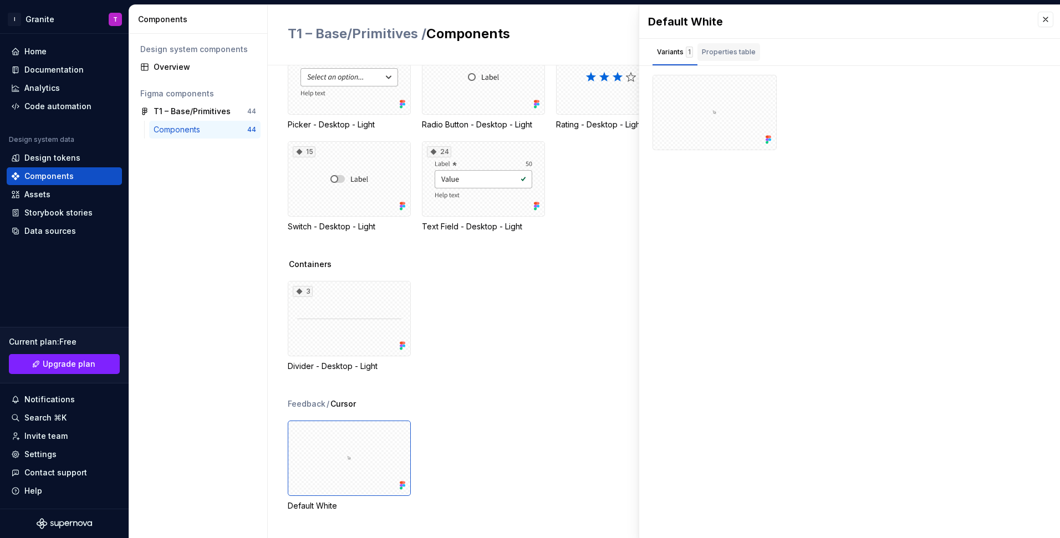
click at [747, 49] on div "Properties table" at bounding box center [729, 52] width 54 height 11
click at [1041, 19] on button "button" at bounding box center [1046, 20] width 16 height 16
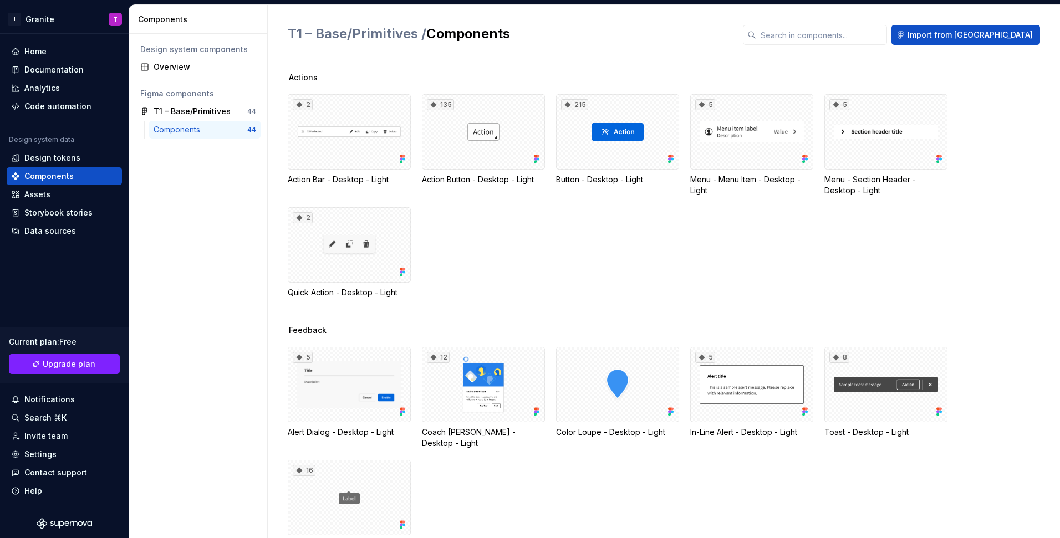
scroll to position [23, 0]
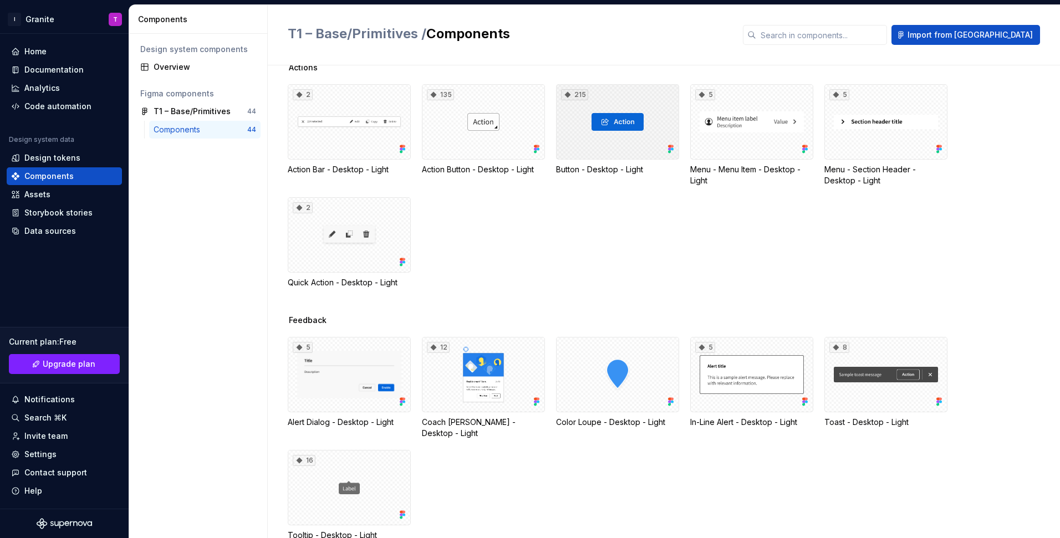
click at [630, 115] on div "215" at bounding box center [617, 121] width 123 height 75
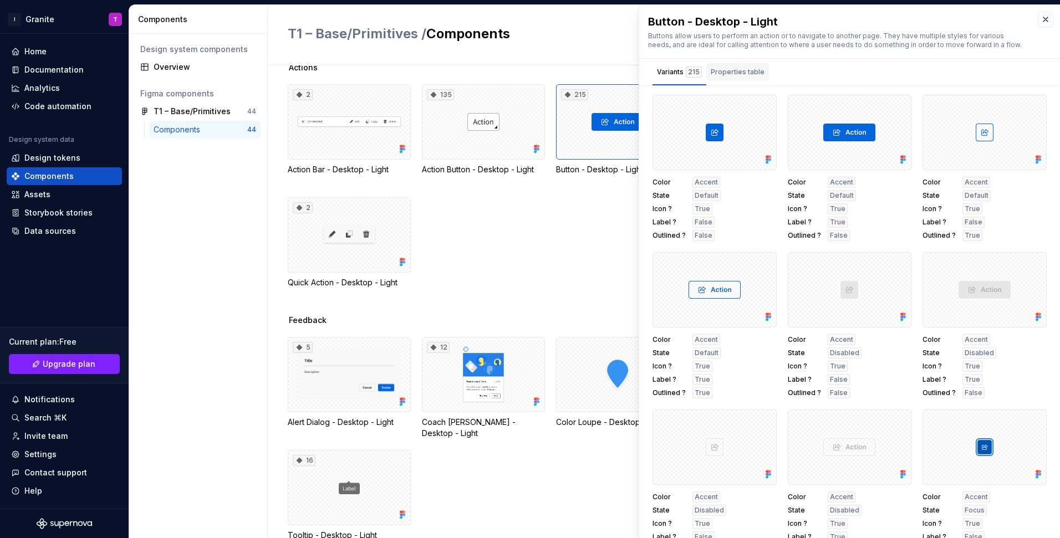
click at [723, 72] on div "Properties table" at bounding box center [738, 72] width 54 height 11
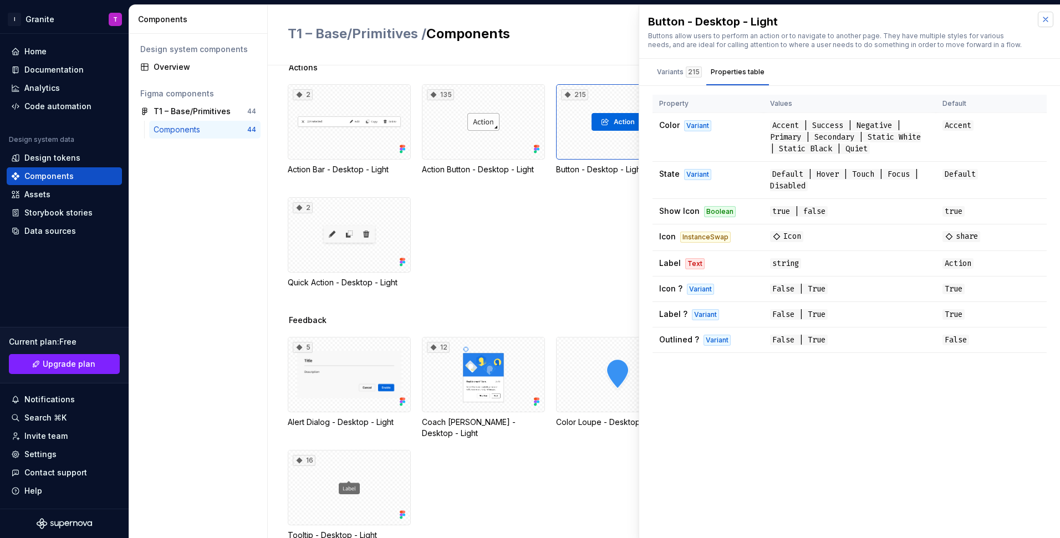
click at [1041, 21] on button "button" at bounding box center [1046, 20] width 16 height 16
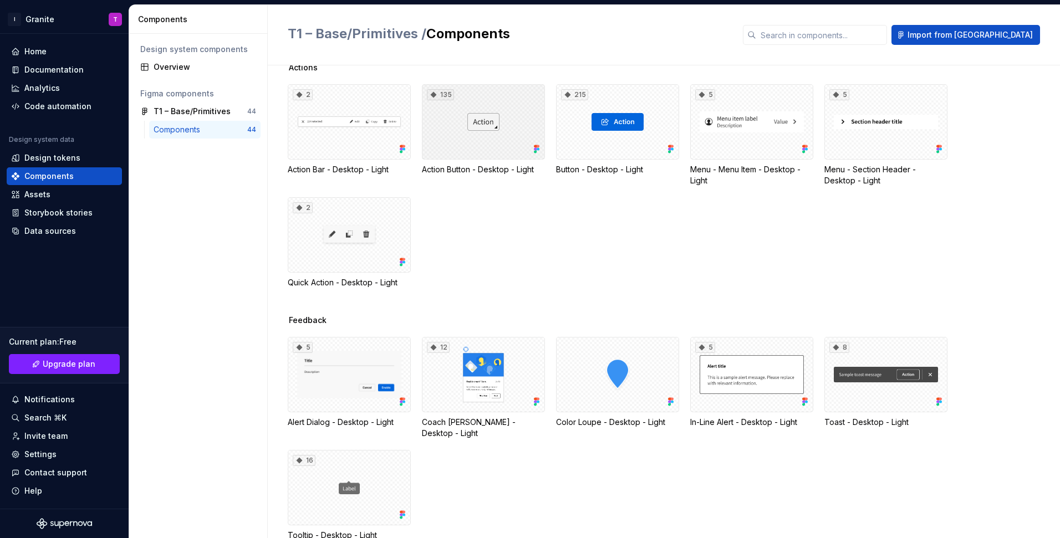
click at [517, 139] on div "135" at bounding box center [483, 121] width 123 height 75
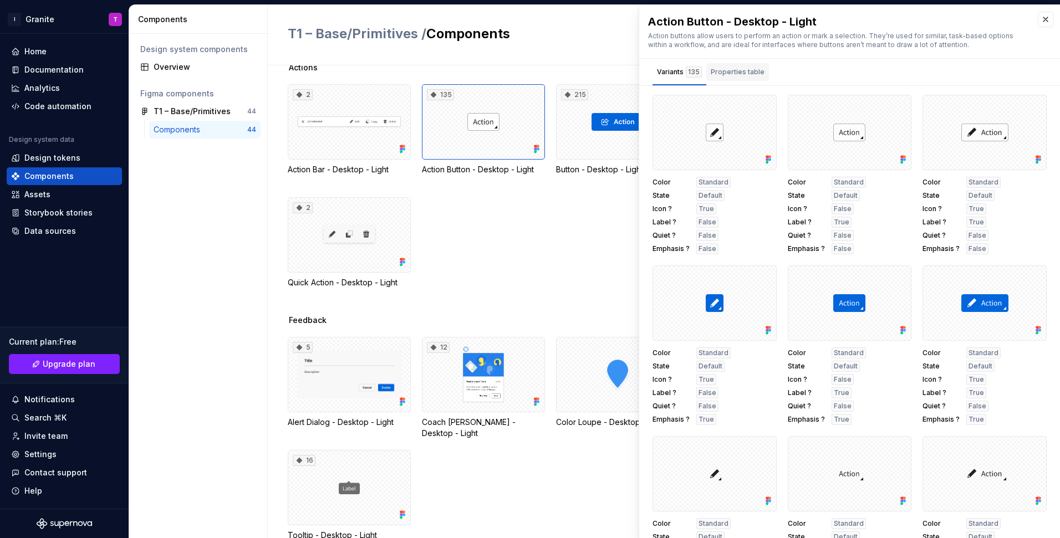
click at [727, 70] on div "Properties table" at bounding box center [738, 72] width 54 height 11
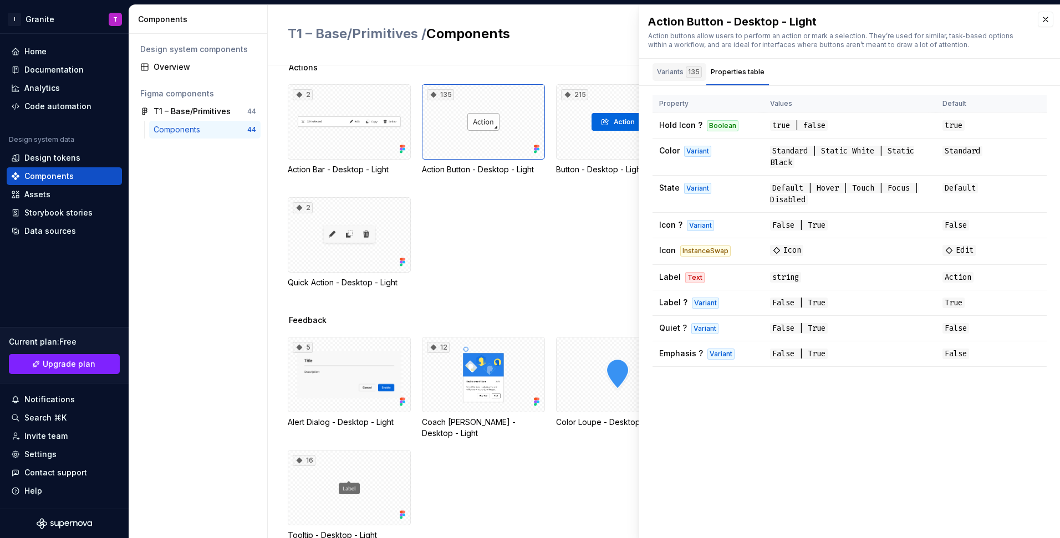
click at [684, 73] on div "Variants 135" at bounding box center [679, 72] width 45 height 11
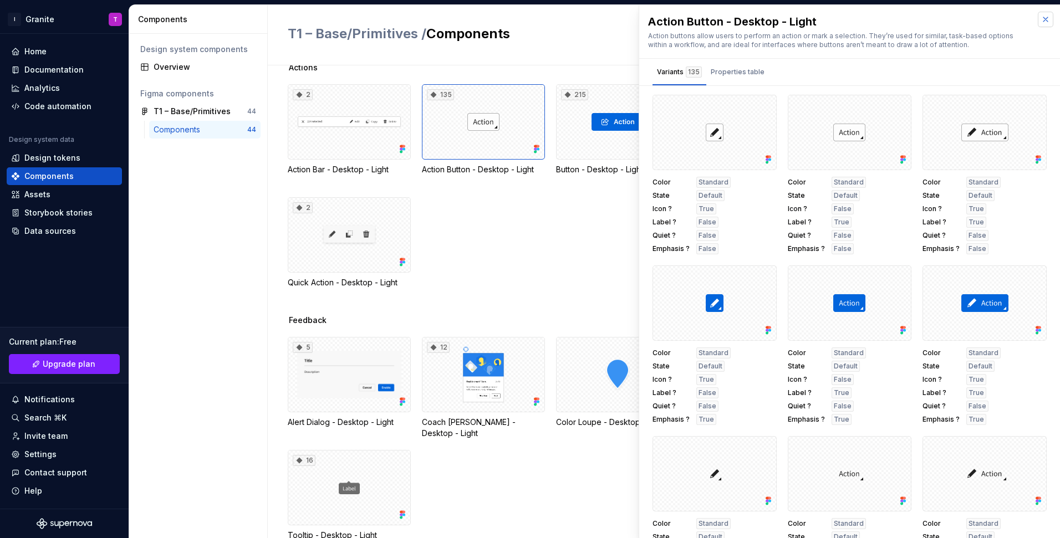
click at [1042, 11] on div "Action Button - Desktop - Light Action Button - Desktop - Light Action buttons …" at bounding box center [849, 271] width 421 height 534
click at [1041, 13] on button "button" at bounding box center [1046, 20] width 16 height 16
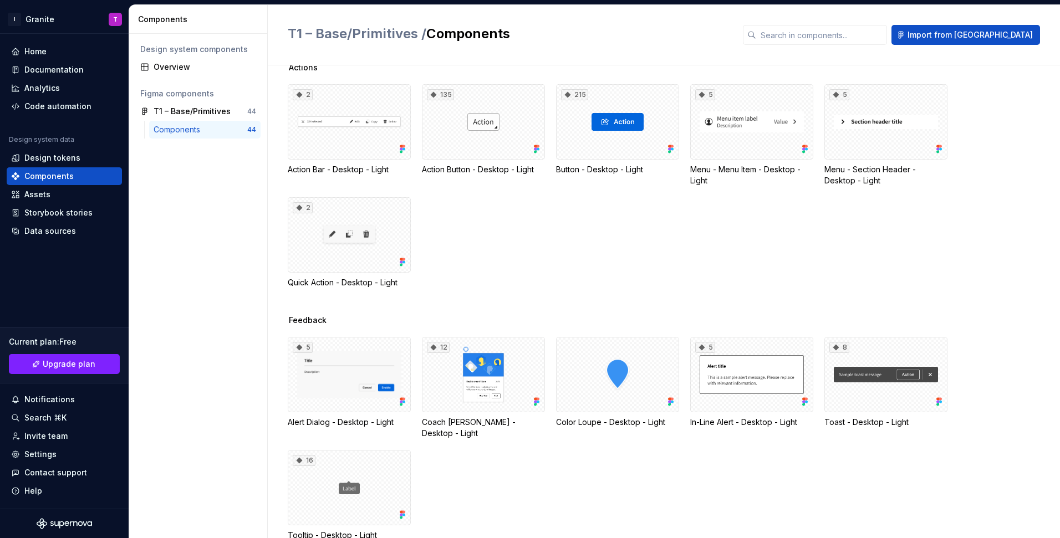
click at [228, 121] on div "Components 44" at bounding box center [204, 130] width 111 height 18
click at [228, 117] on div "T1 – Base/Primitives 44" at bounding box center [198, 112] width 125 height 18
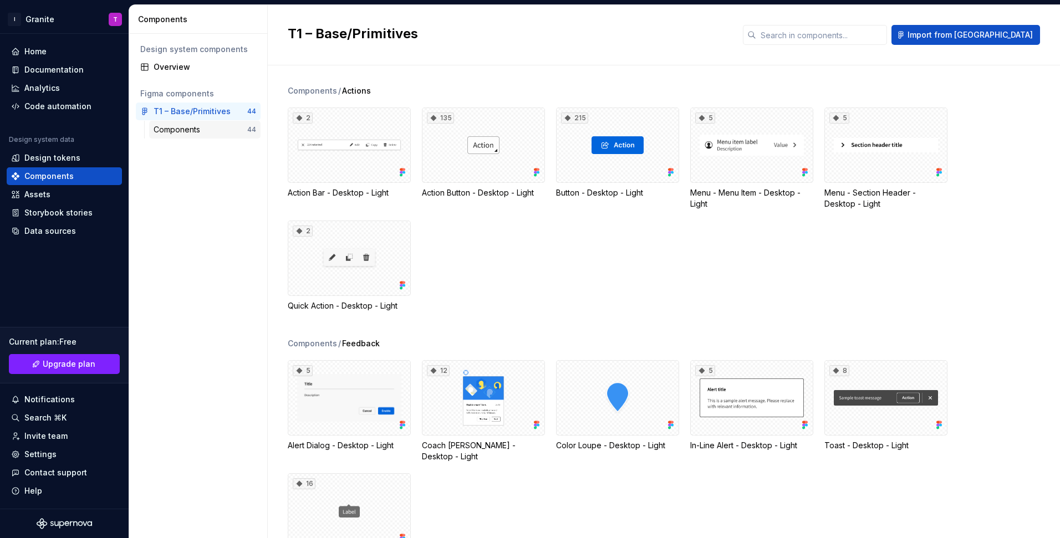
click at [226, 123] on div "Components 44" at bounding box center [204, 130] width 111 height 18
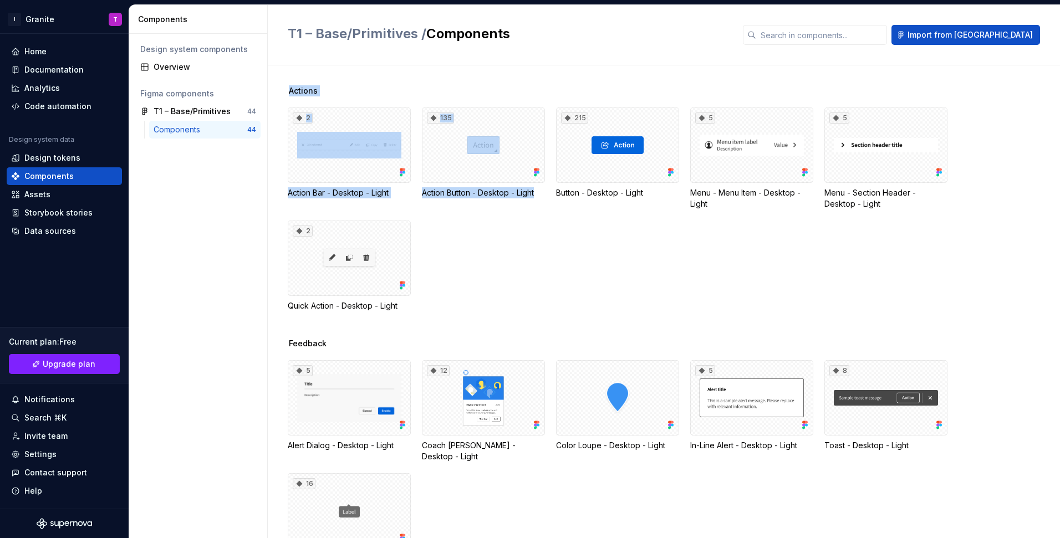
drag, startPoint x: 275, startPoint y: 98, endPoint x: 435, endPoint y: 205, distance: 192.7
click at [435, 205] on div "Actions 2 Action Bar - Desktop - Light 135 Action Button - Desktop - Light 215 …" at bounding box center [664, 301] width 792 height 473
click at [493, 271] on div "2 Action Bar - Desktop - Light 135 Action Button - Desktop - Light 215 Button -…" at bounding box center [674, 210] width 772 height 204
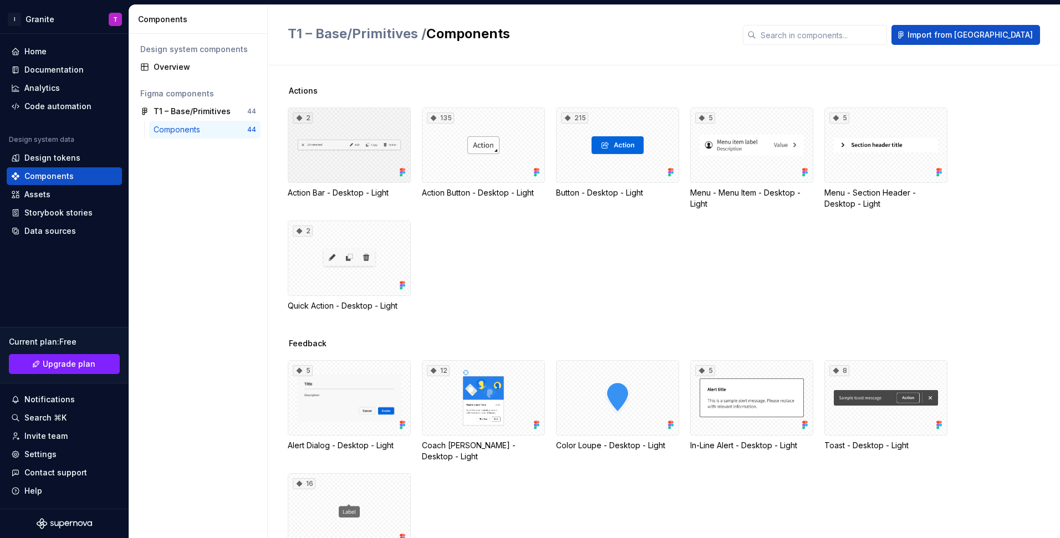
click at [320, 160] on div "2" at bounding box center [349, 145] width 123 height 75
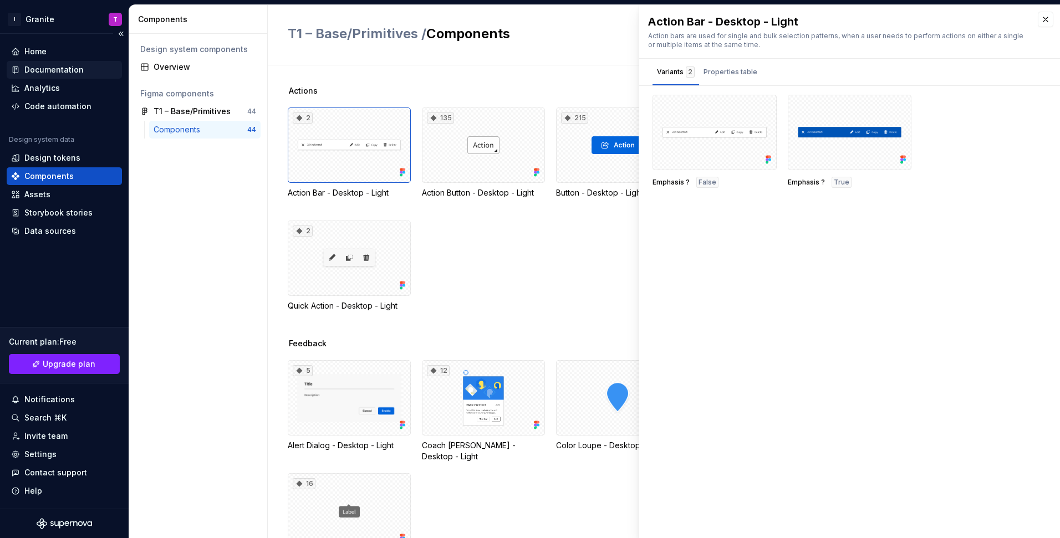
click at [83, 69] on div "Documentation" at bounding box center [64, 69] width 106 height 11
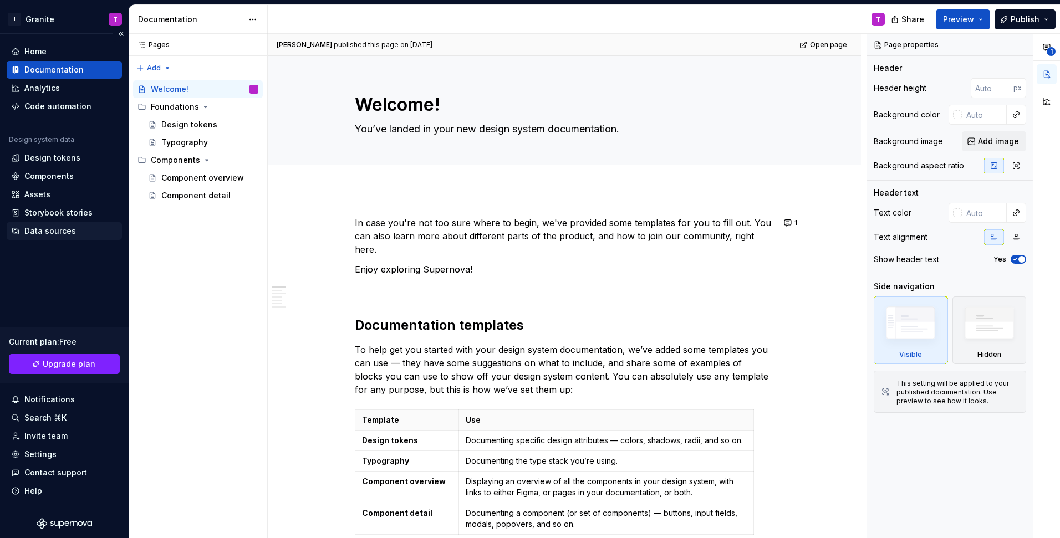
click at [75, 227] on div "Data sources" at bounding box center [64, 231] width 106 height 11
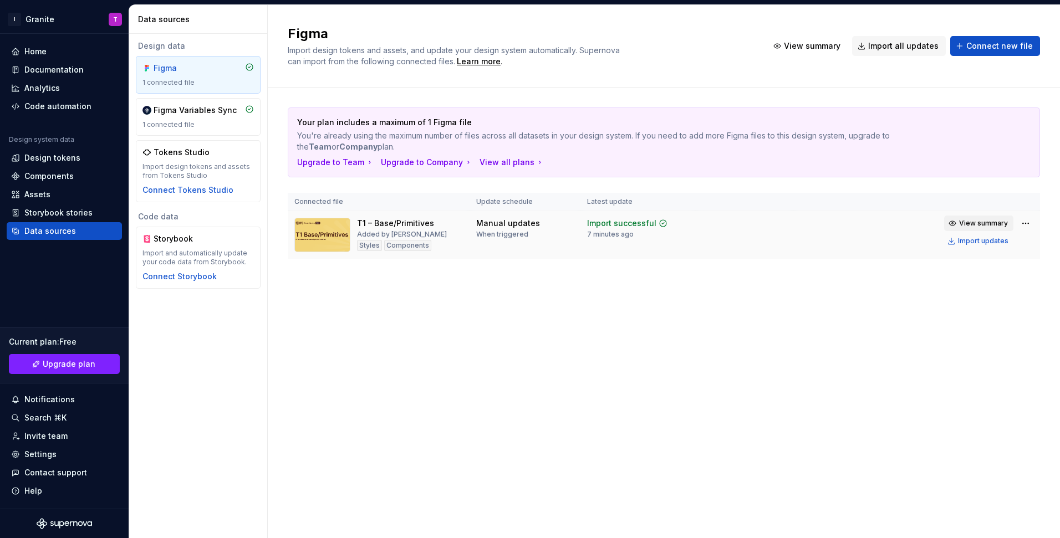
click at [997, 223] on span "View summary" at bounding box center [983, 223] width 49 height 9
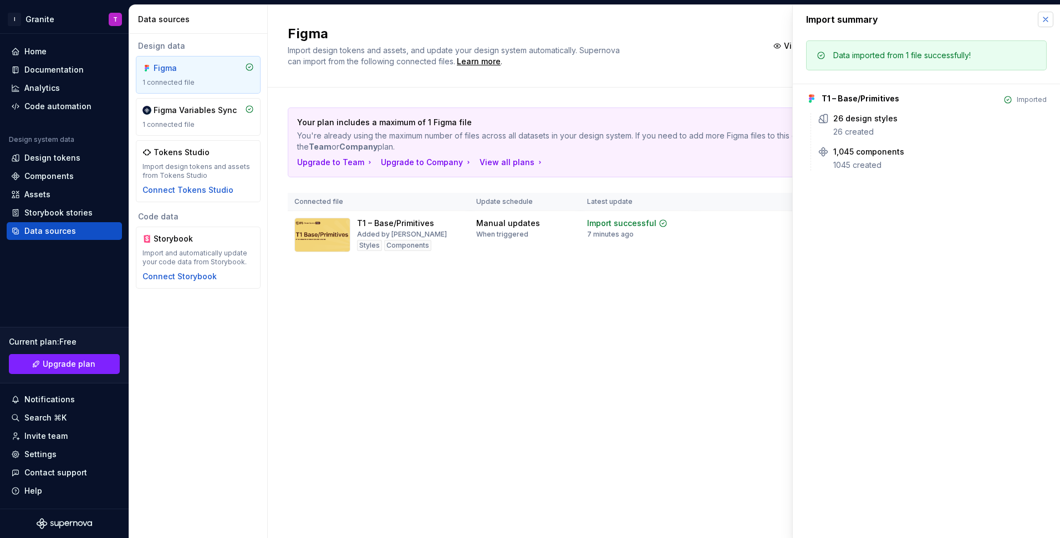
click at [1040, 21] on button "button" at bounding box center [1046, 20] width 16 height 16
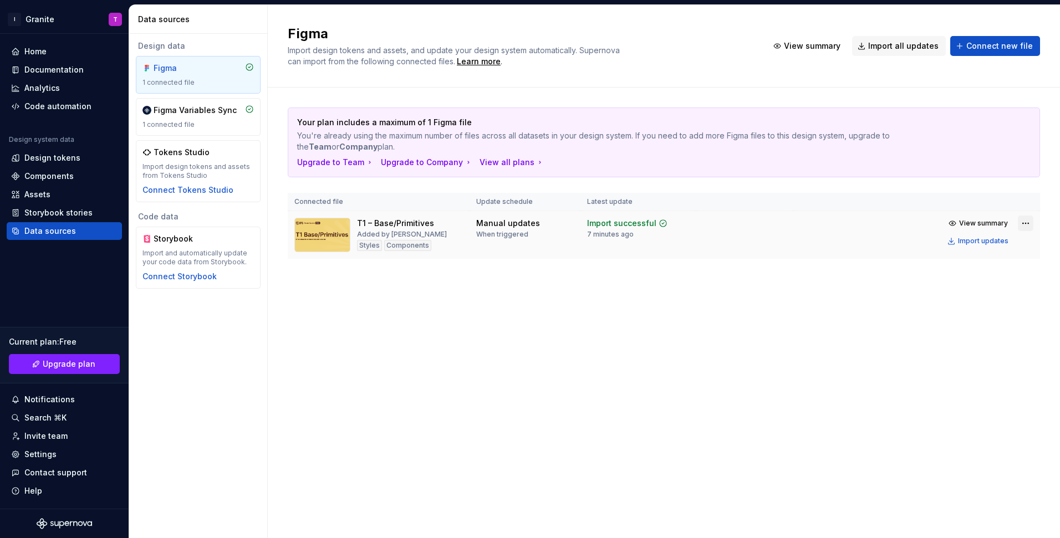
click at [1026, 222] on html "I Granite T Home Documentation Analytics Code automation Design system data Des…" at bounding box center [530, 269] width 1060 height 538
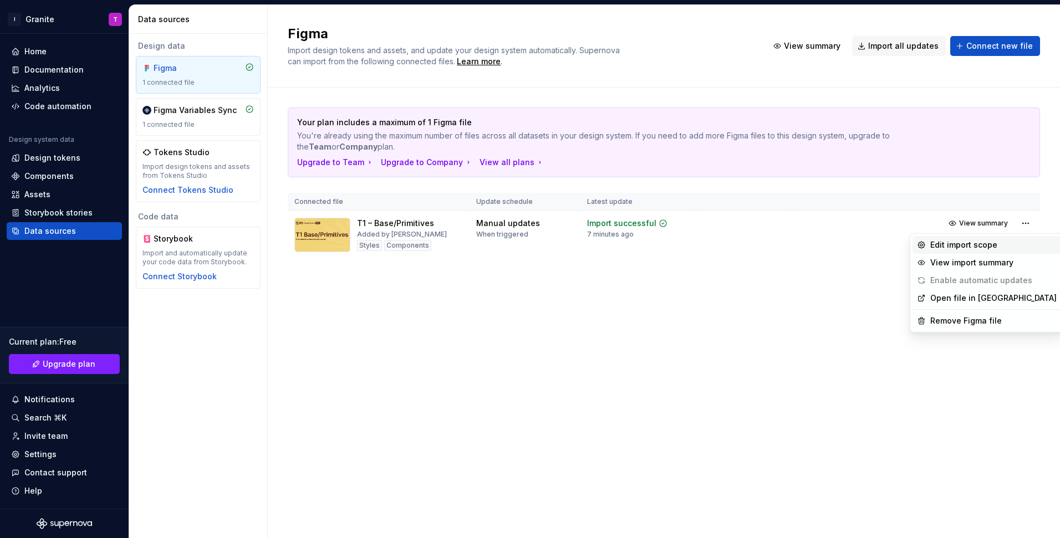
click at [1012, 244] on div "Edit import scope" at bounding box center [993, 245] width 126 height 11
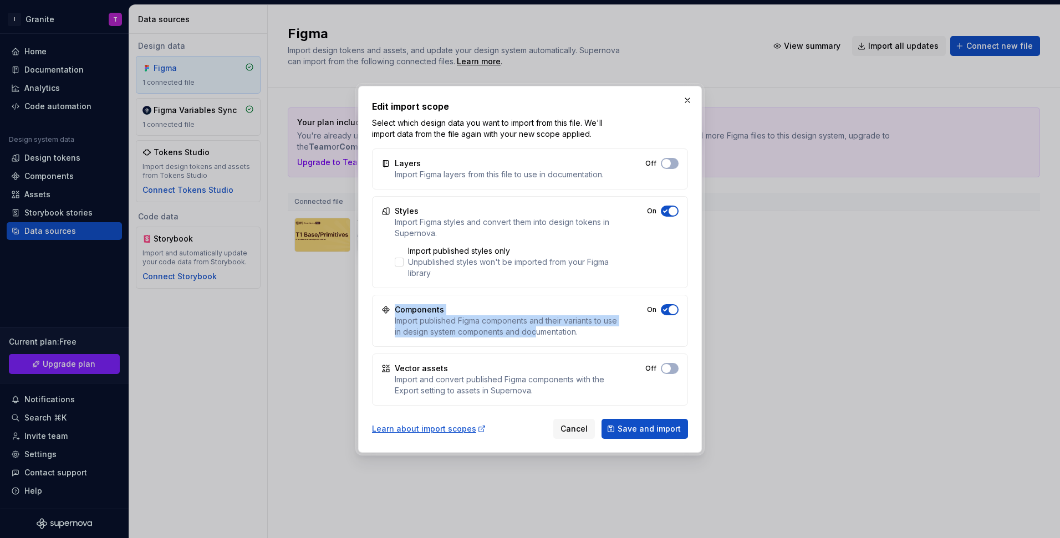
drag, startPoint x: 385, startPoint y: 323, endPoint x: 549, endPoint y: 335, distance: 165.1
click at [549, 335] on div "Components Import published Figma components and their variants to use in desig…" at bounding box center [530, 321] width 316 height 52
click at [581, 434] on span "Cancel" at bounding box center [573, 429] width 27 height 11
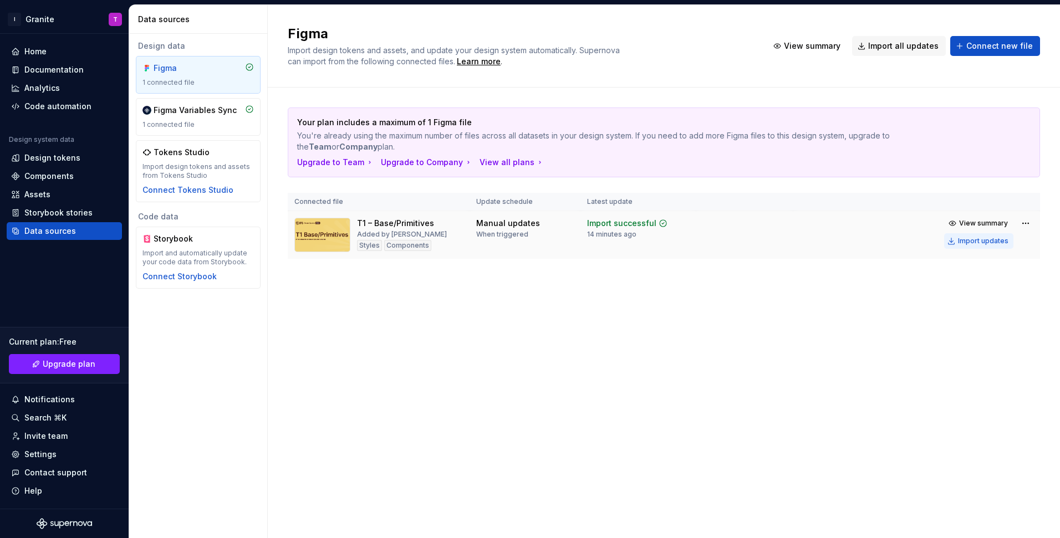
click at [998, 241] on div "Import updates" at bounding box center [983, 241] width 50 height 9
click at [979, 224] on span "View summary" at bounding box center [983, 223] width 49 height 9
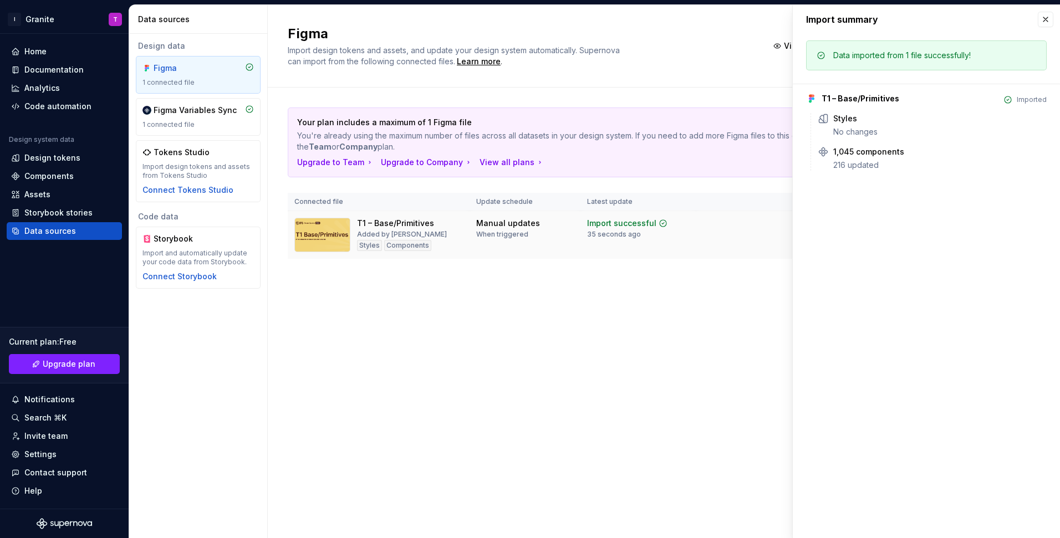
click at [626, 252] on td "Import successful 35 seconds ago" at bounding box center [637, 235] width 115 height 48
click at [1048, 22] on button "button" at bounding box center [1046, 20] width 16 height 16
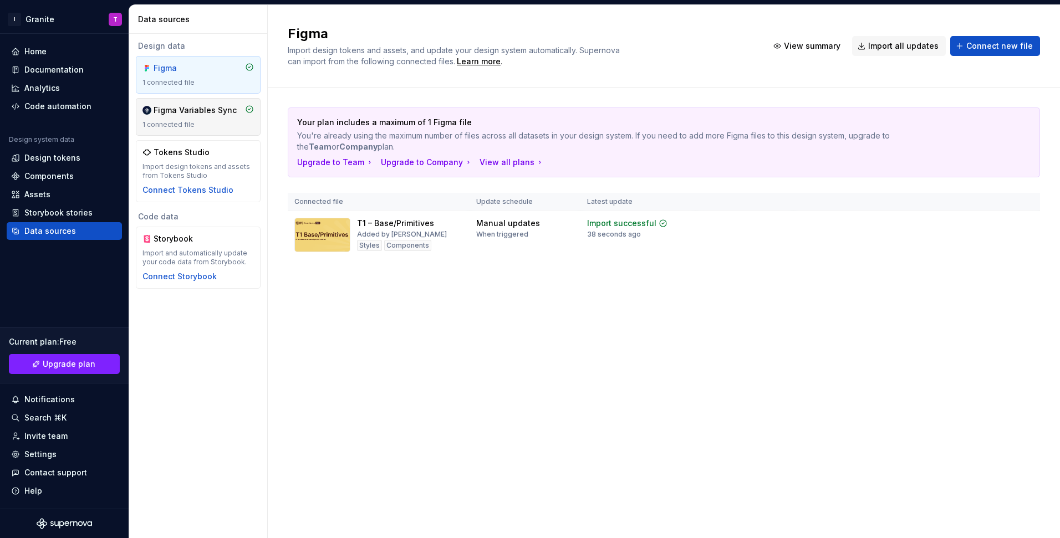
click at [206, 119] on div "Figma Variables Sync 1 connected file" at bounding box center [197, 117] width 111 height 24
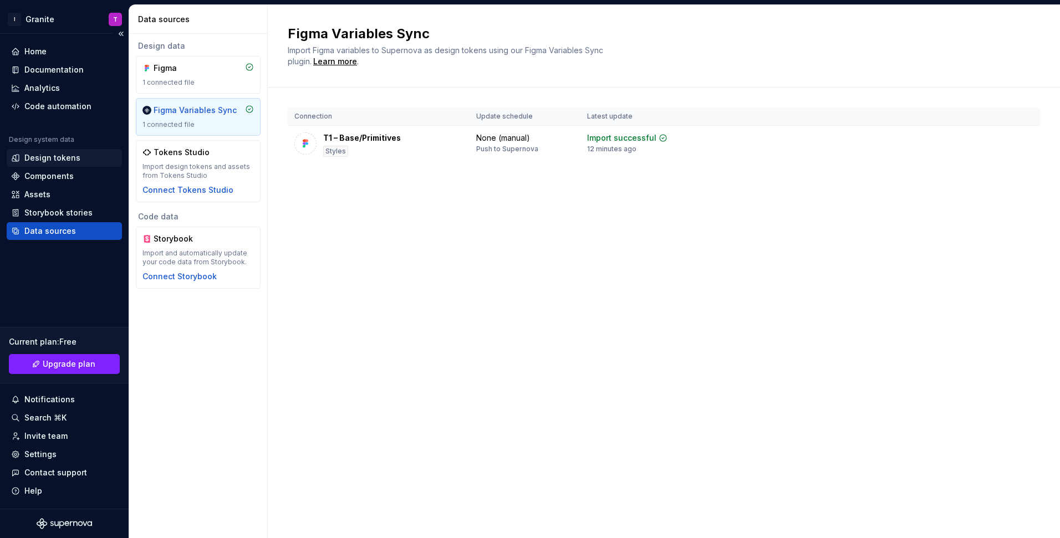
click at [73, 157] on div "Design tokens" at bounding box center [52, 157] width 56 height 11
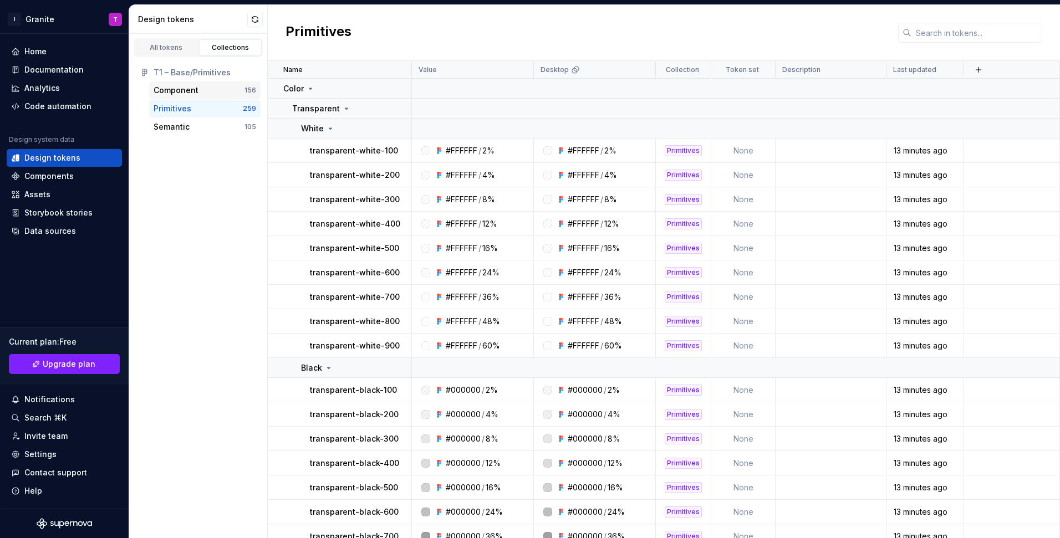
click at [202, 92] on div "Component" at bounding box center [199, 90] width 91 height 11
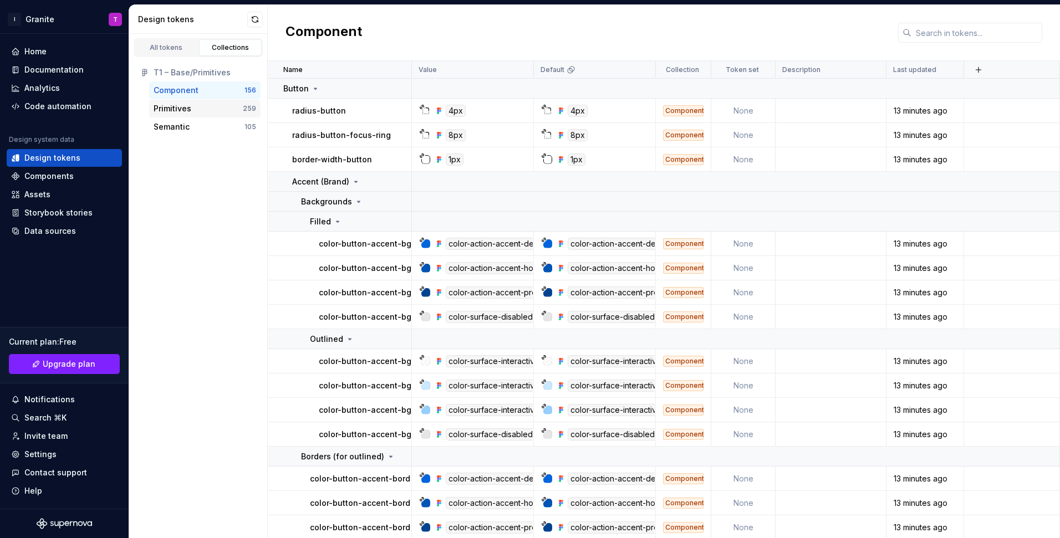
click at [217, 106] on div "Primitives" at bounding box center [198, 108] width 89 height 11
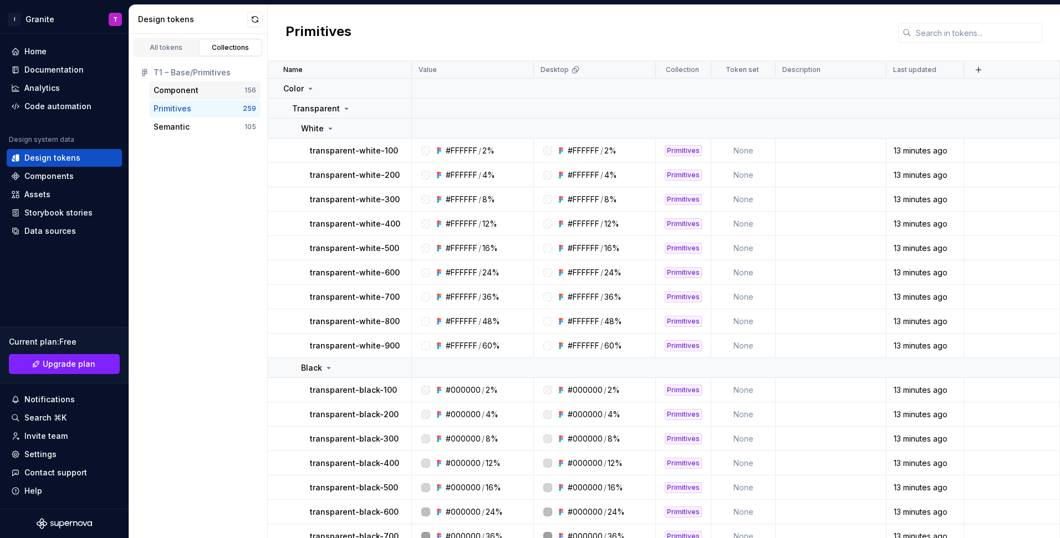
click at [221, 94] on div "Component" at bounding box center [199, 90] width 91 height 11
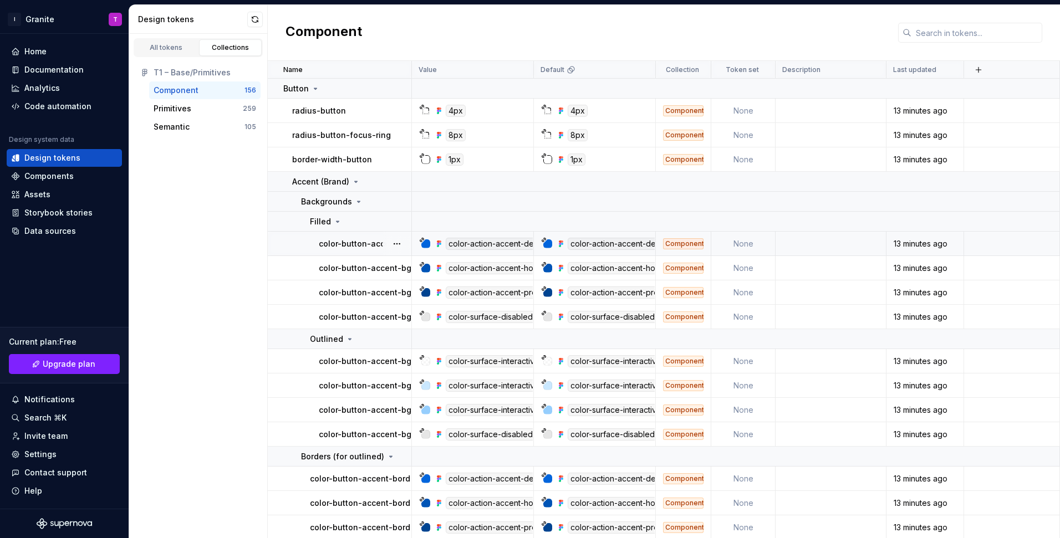
click at [359, 246] on p "color-button-accent-bg-default" at bounding box center [381, 243] width 125 height 11
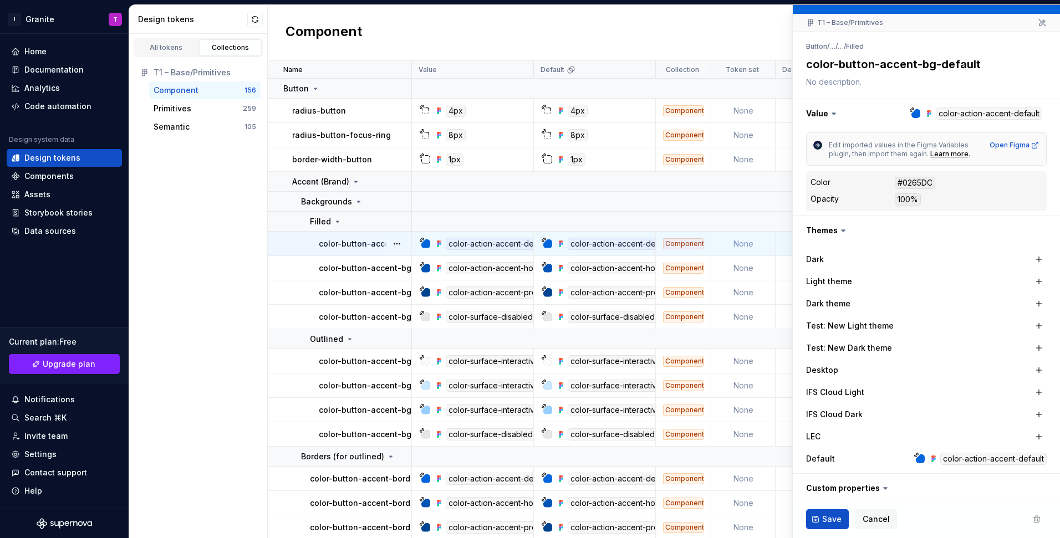
scroll to position [93, 0]
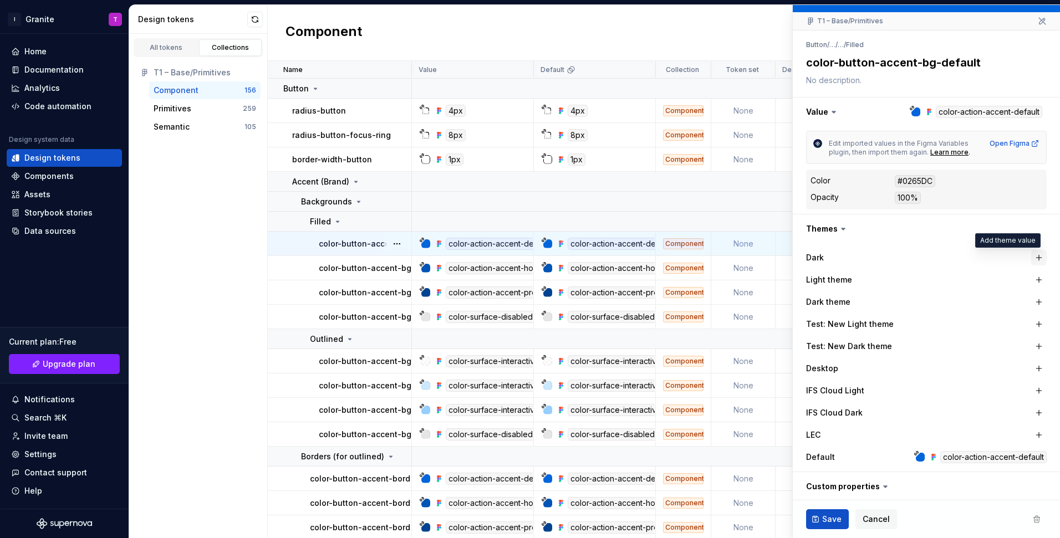
click at [1035, 258] on button "button" at bounding box center [1039, 258] width 16 height 16
click at [1035, 258] on button "button" at bounding box center [1037, 258] width 16 height 16
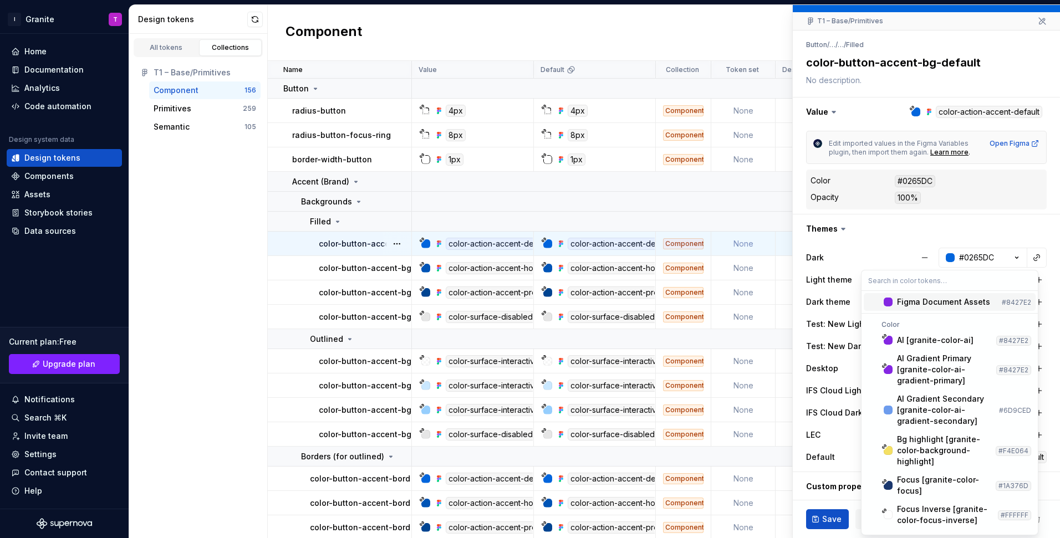
click at [1021, 231] on html "I Granite T Home Documentation Analytics Code automation Design system data Des…" at bounding box center [530, 269] width 1060 height 538
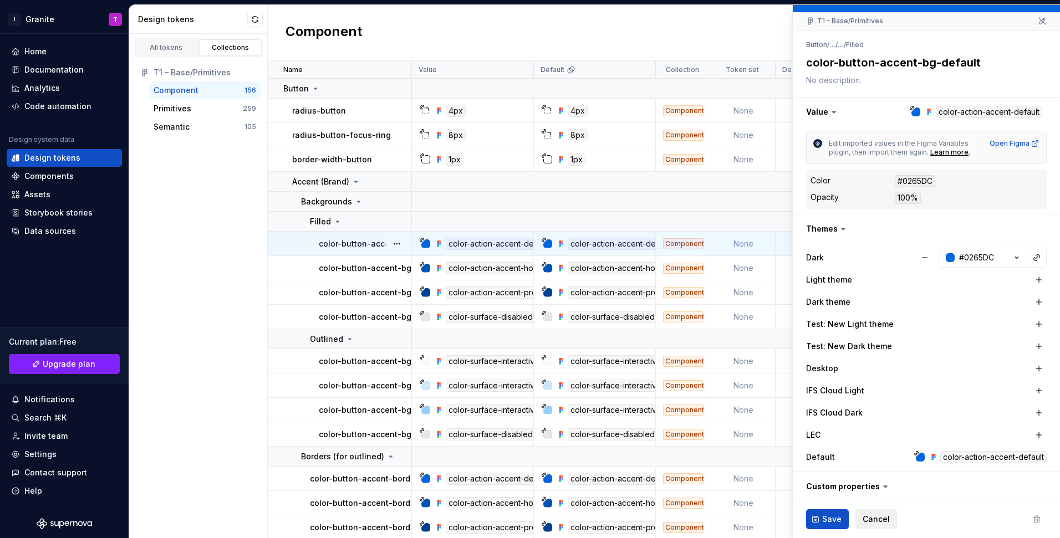
click at [867, 518] on span "Cancel" at bounding box center [876, 519] width 27 height 11
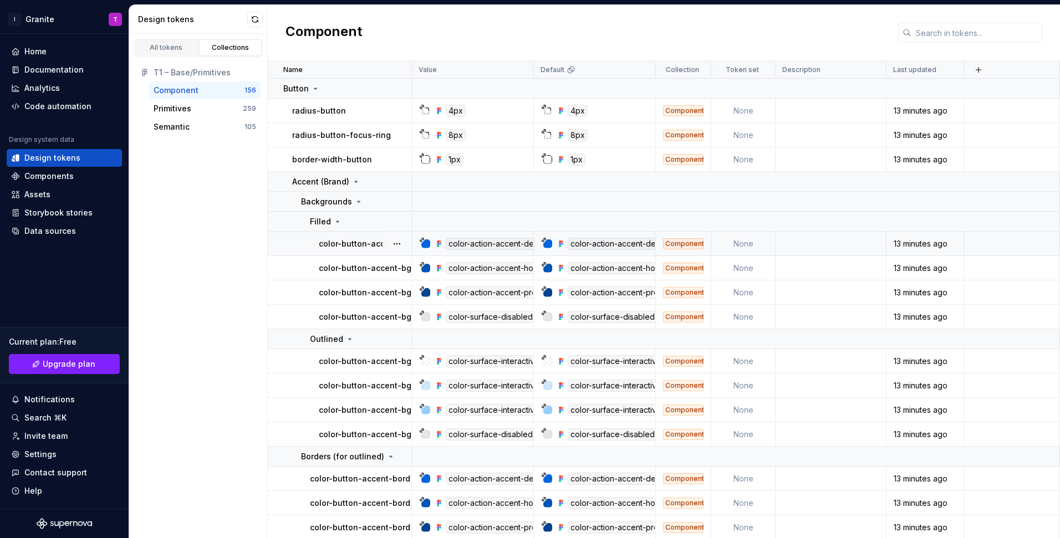
click at [381, 250] on td "color-button-accent-bg-default" at bounding box center [340, 244] width 144 height 24
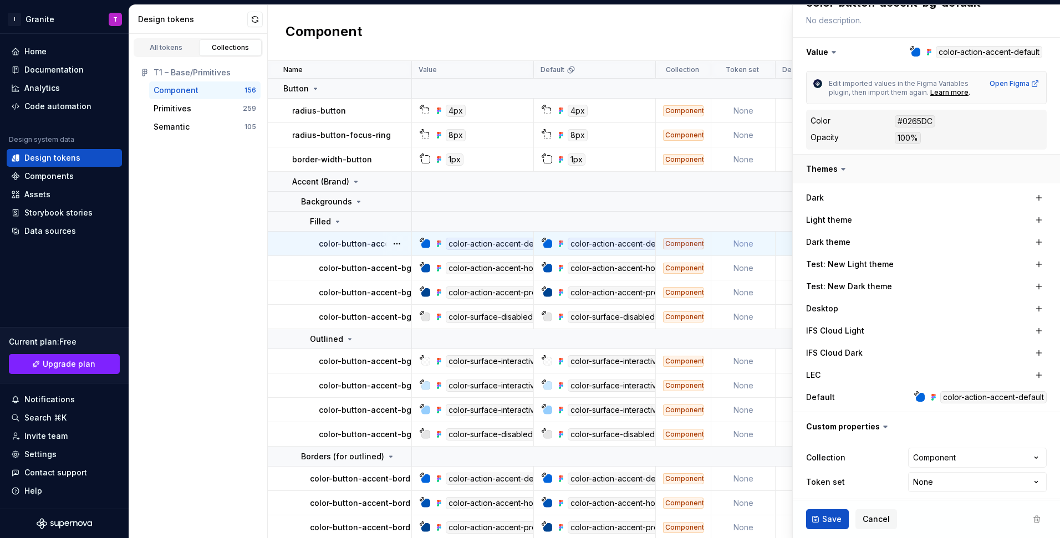
scroll to position [159, 0]
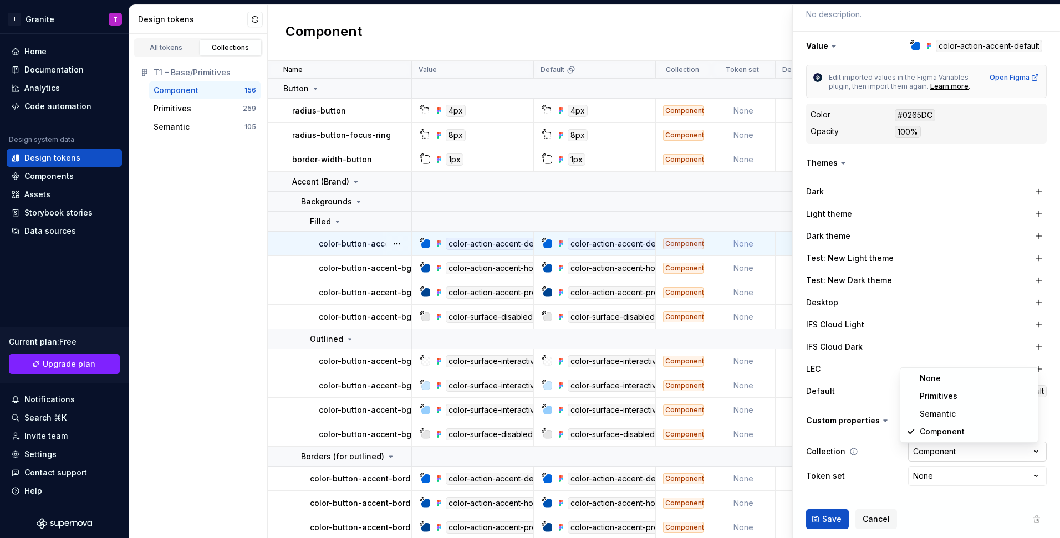
click at [937, 455] on html "I Granite T Home Documentation Analytics Code automation Design system data Des…" at bounding box center [530, 269] width 1060 height 538
click at [921, 453] on html "I Granite T Home Documentation Analytics Code automation Design system data Des…" at bounding box center [530, 269] width 1060 height 538
click at [919, 479] on html "I Granite T Home Documentation Analytics Code automation Design system data Des…" at bounding box center [530, 269] width 1060 height 538
click at [919, 478] on html "I Granite T Home Documentation Analytics Code automation Design system data Des…" at bounding box center [530, 269] width 1060 height 538
click at [843, 349] on label "IFS Cloud Dark" at bounding box center [834, 347] width 57 height 11
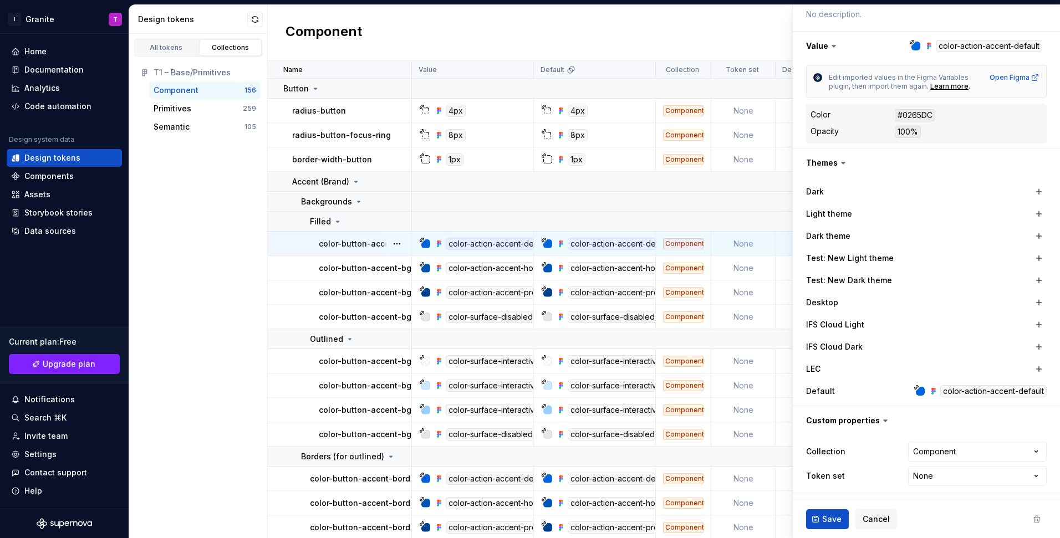
scroll to position [45, 0]
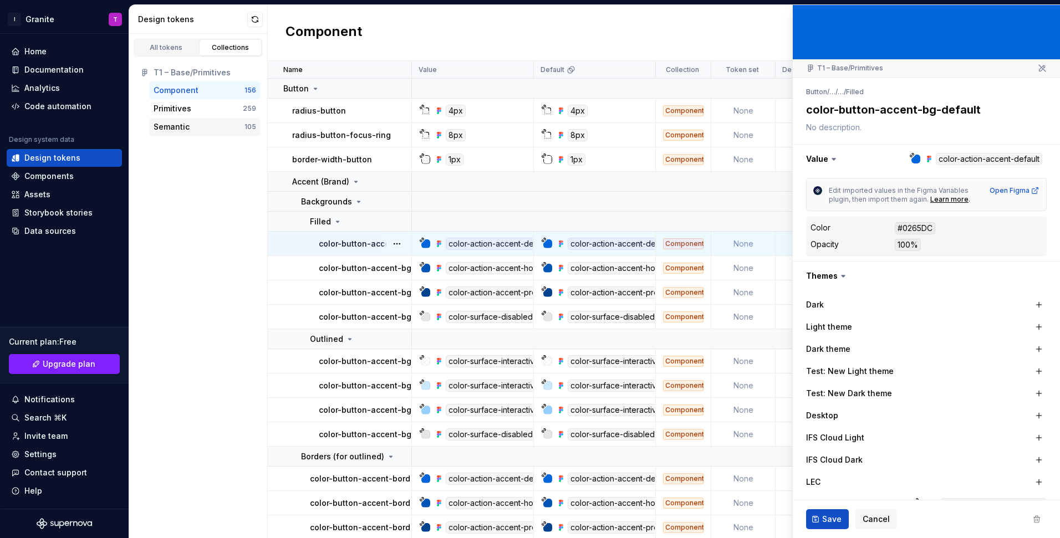
click at [210, 125] on div "Semantic" at bounding box center [199, 126] width 91 height 11
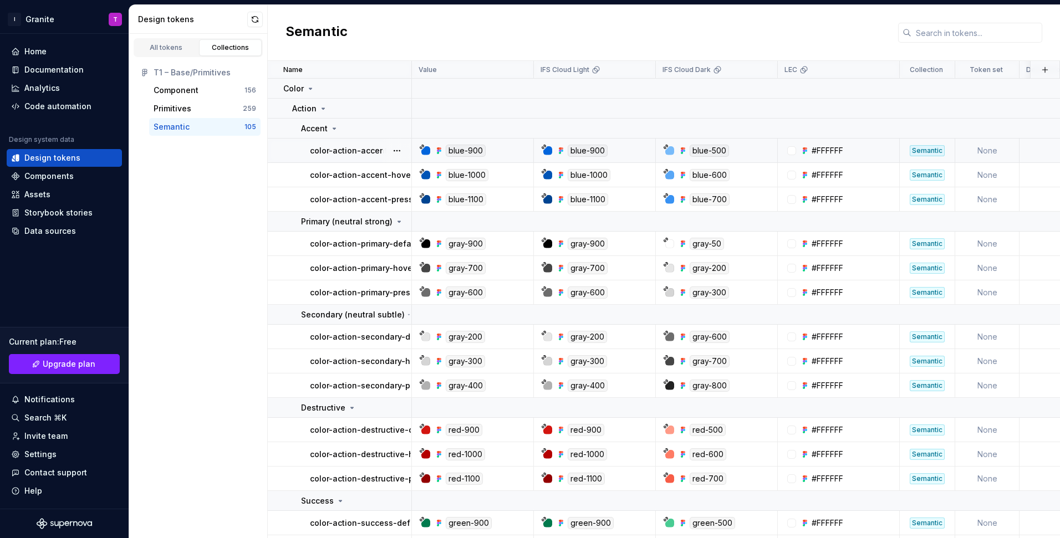
click at [315, 157] on td "color-action-accent-default" at bounding box center [340, 151] width 144 height 24
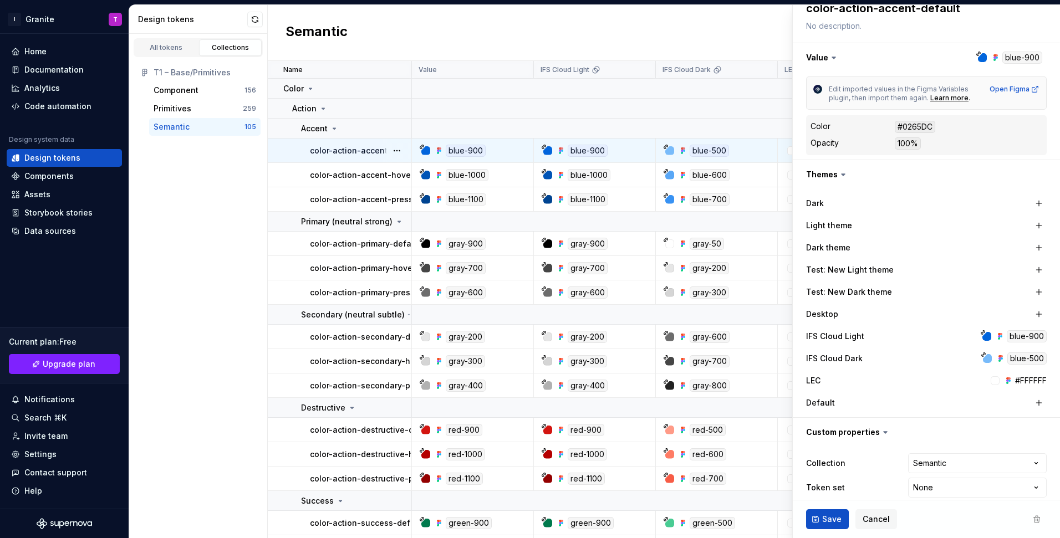
scroll to position [159, 0]
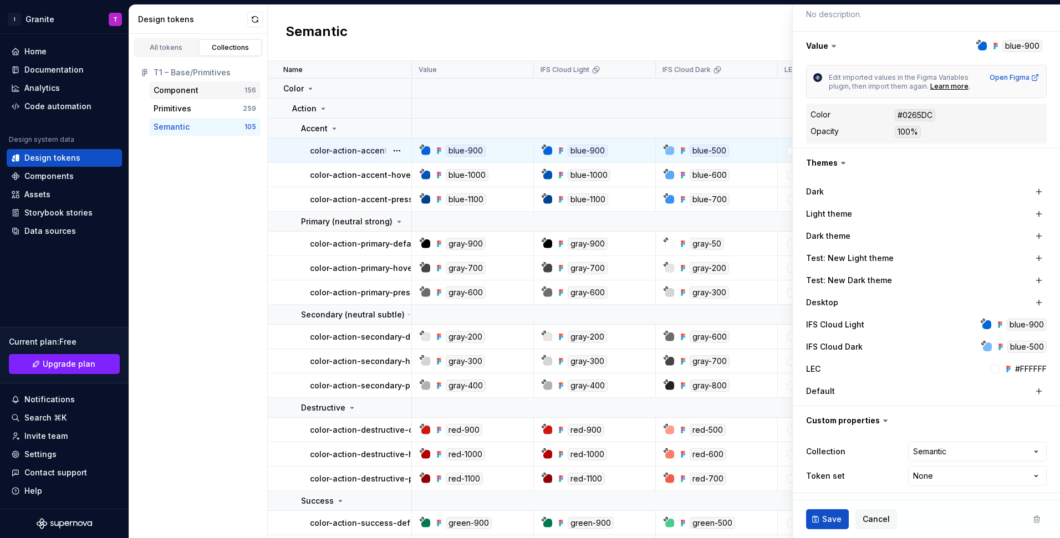
click at [212, 92] on div "Component" at bounding box center [199, 90] width 91 height 11
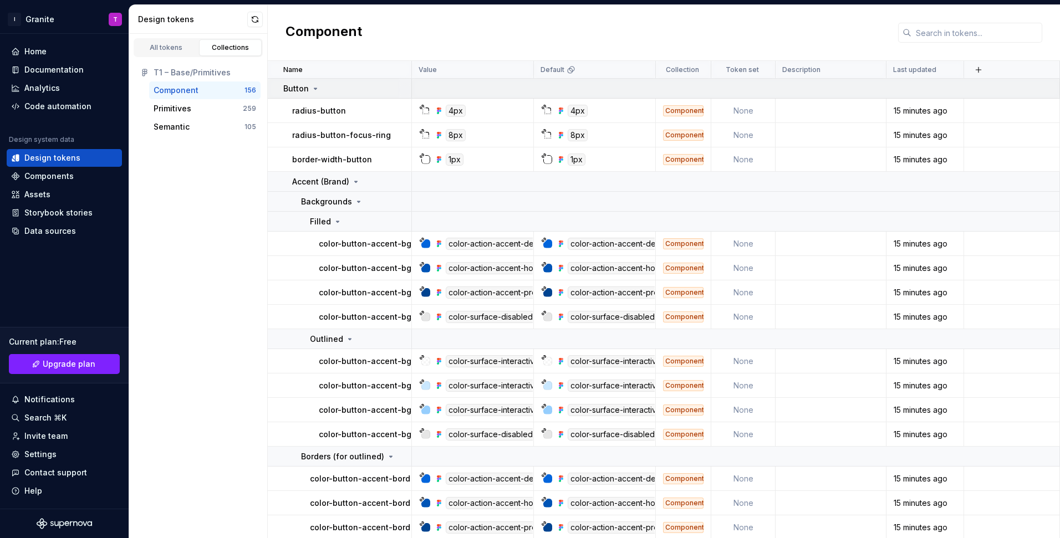
click at [295, 87] on p "Button" at bounding box center [296, 88] width 26 height 11
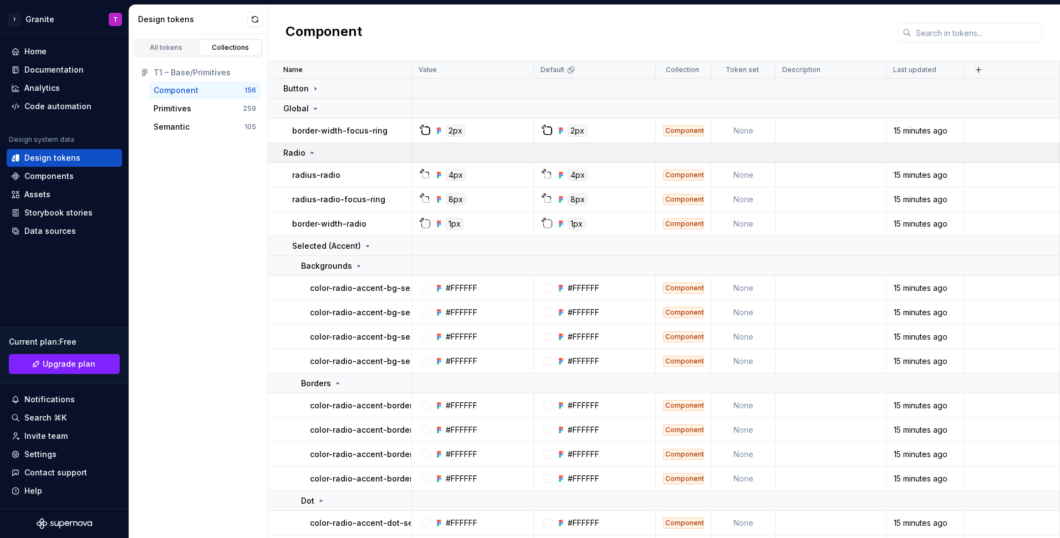
click at [301, 156] on p "Radio" at bounding box center [294, 152] width 22 height 11
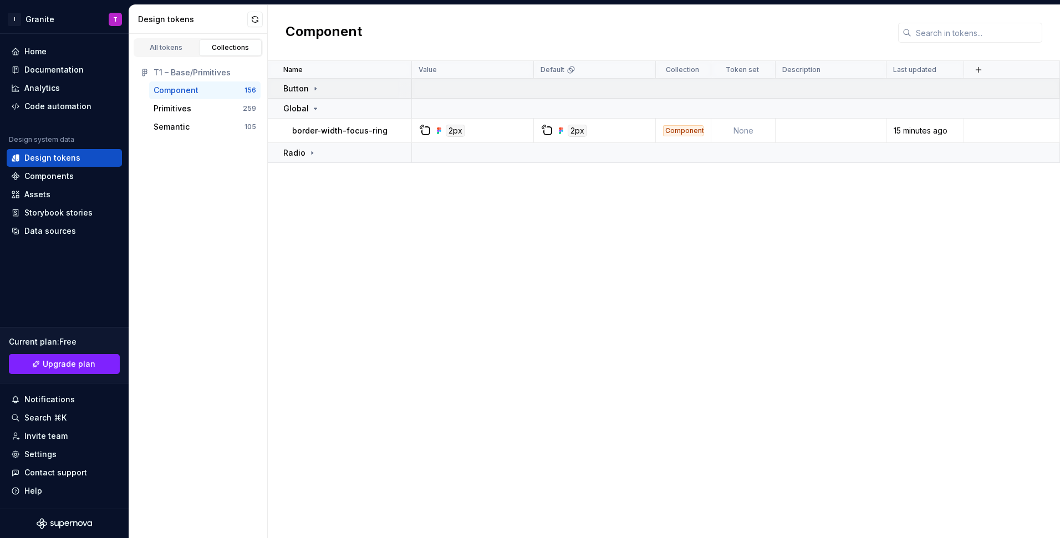
click at [314, 91] on icon at bounding box center [315, 88] width 9 height 9
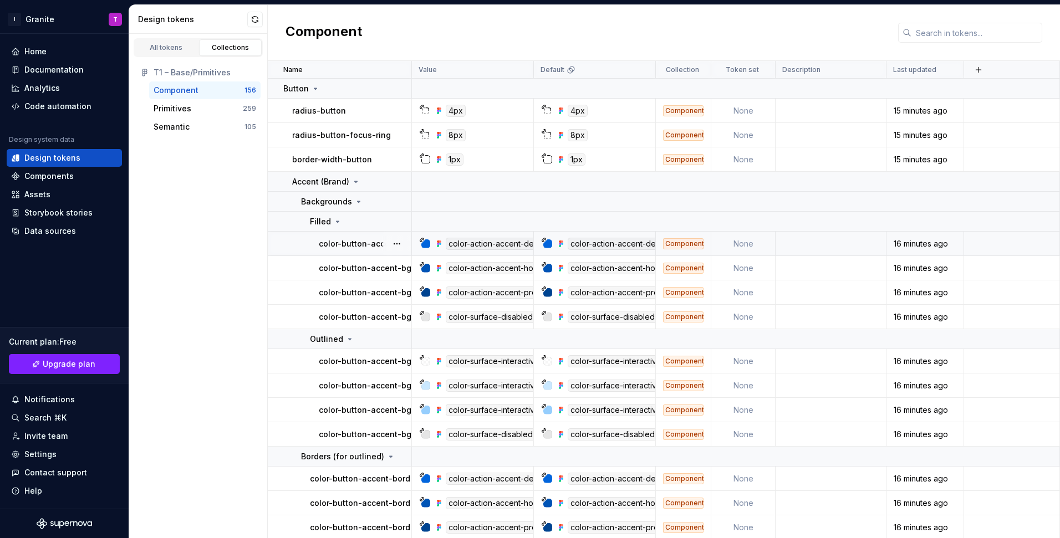
click at [322, 240] on p "color-button-accent-bg-default" at bounding box center [381, 243] width 125 height 11
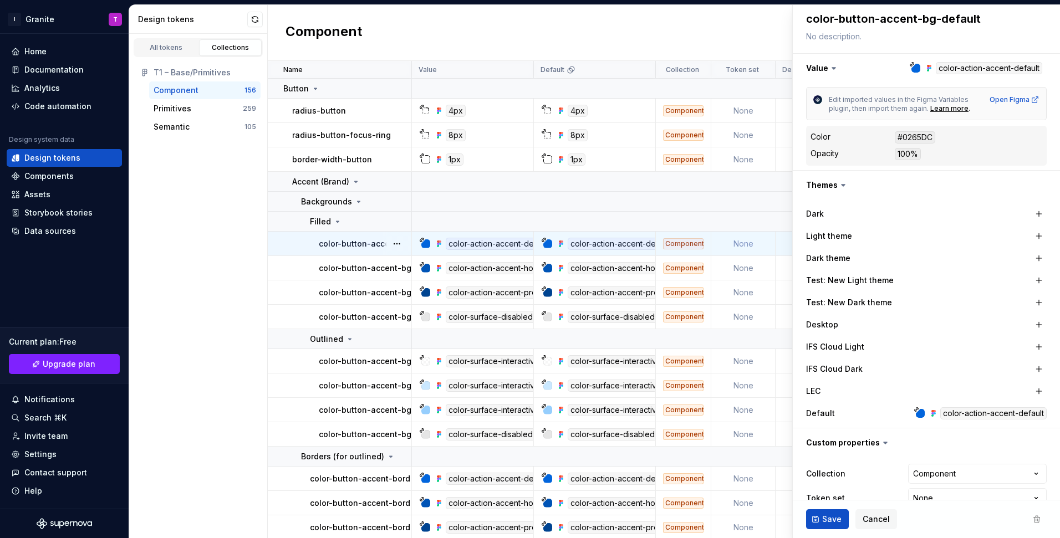
scroll to position [136, 0]
click at [835, 184] on button "button" at bounding box center [926, 185] width 267 height 29
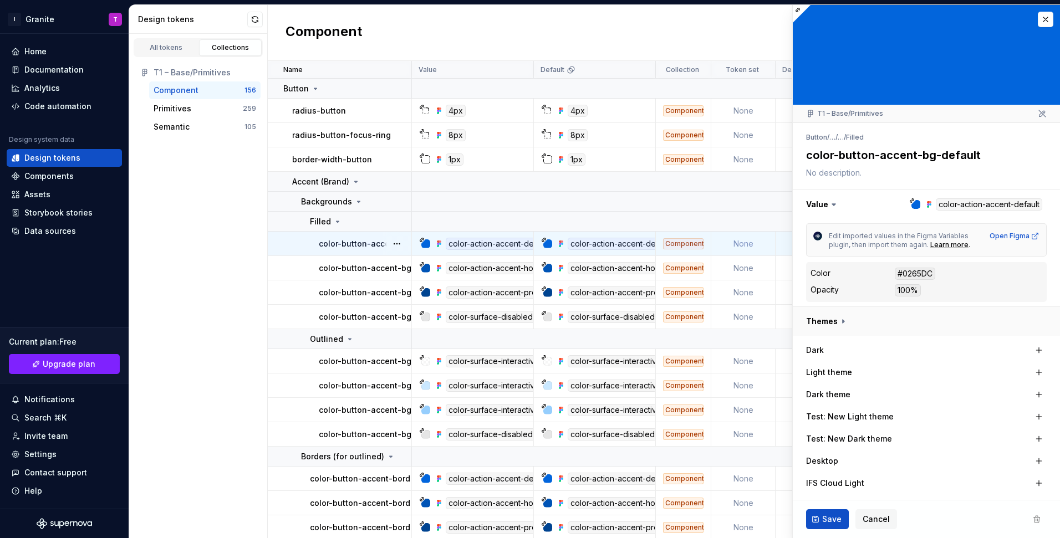
scroll to position [0, 0]
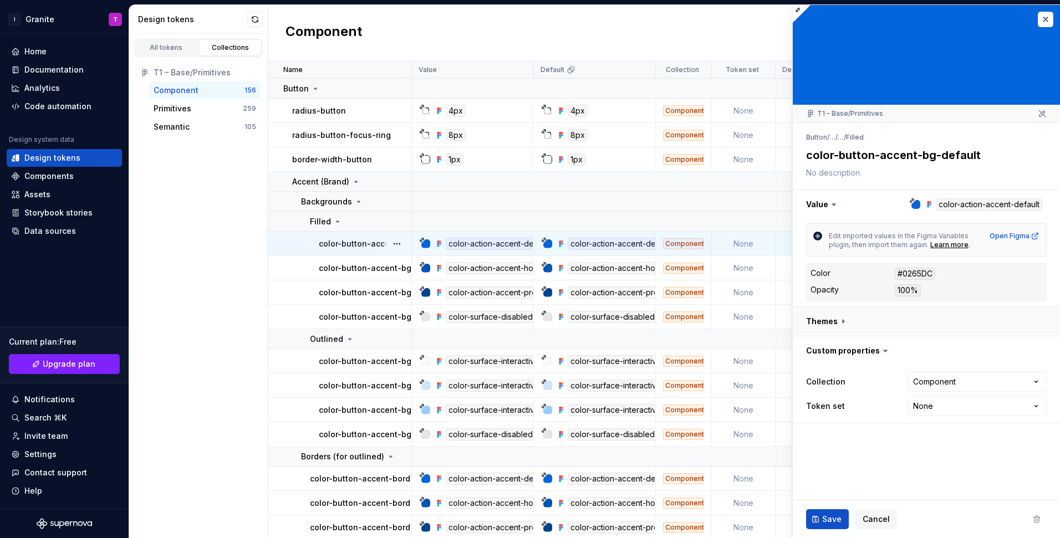
click at [832, 312] on button "button" at bounding box center [926, 321] width 267 height 29
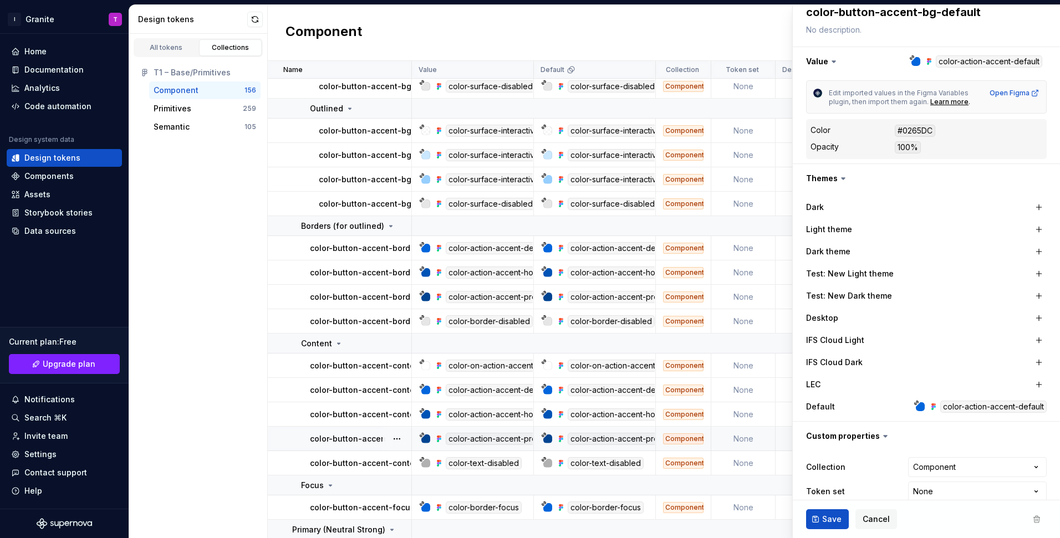
scroll to position [234, 0]
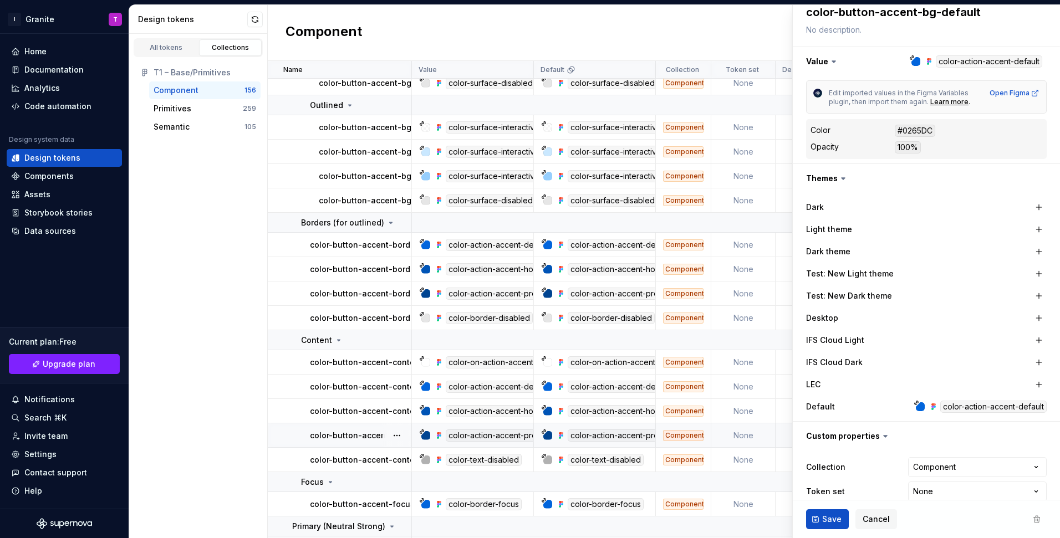
type textarea "*"
